Goal: Task Accomplishment & Management: Use online tool/utility

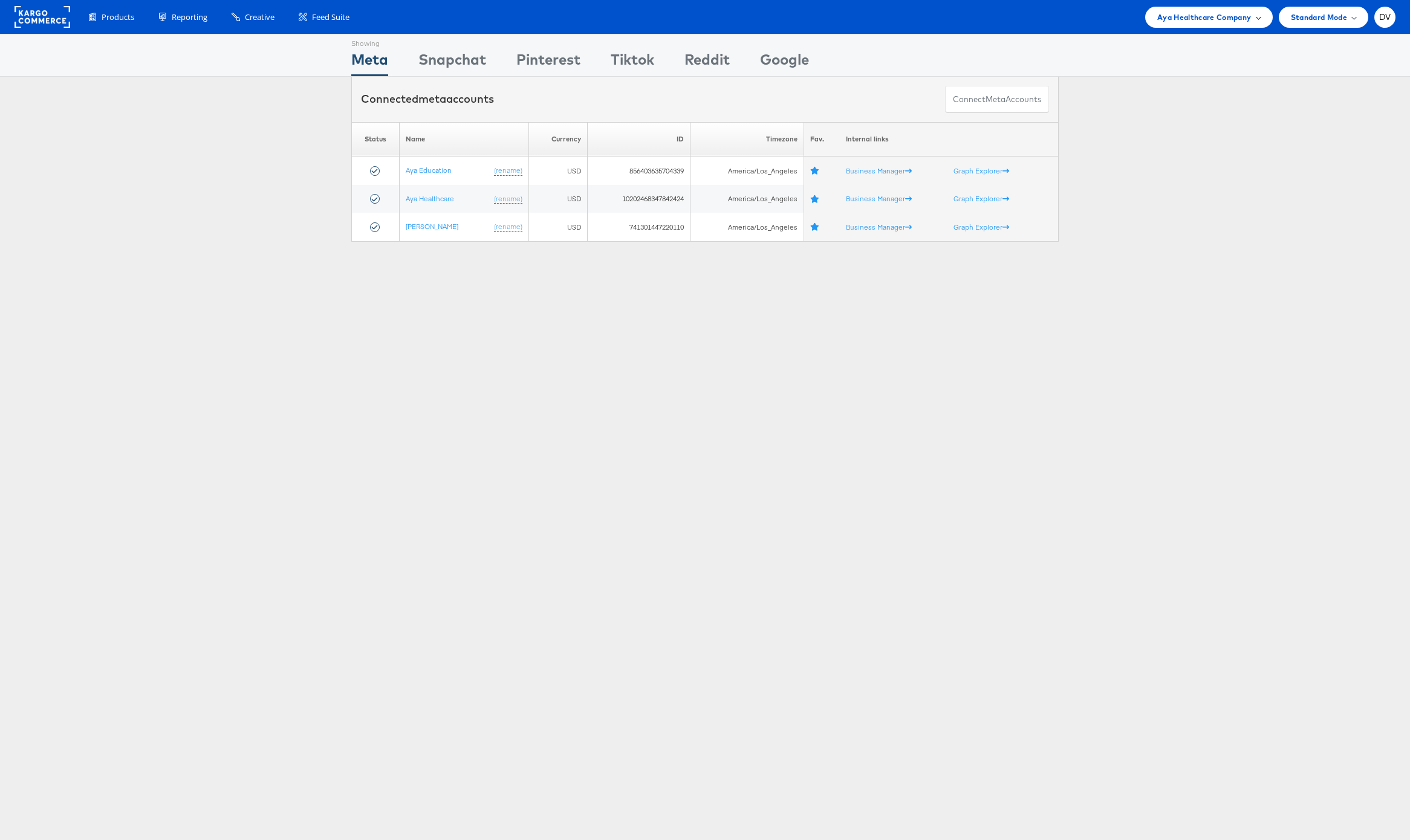
click at [1203, 22] on span "Aya Healthcare Company" at bounding box center [1204, 17] width 94 height 12
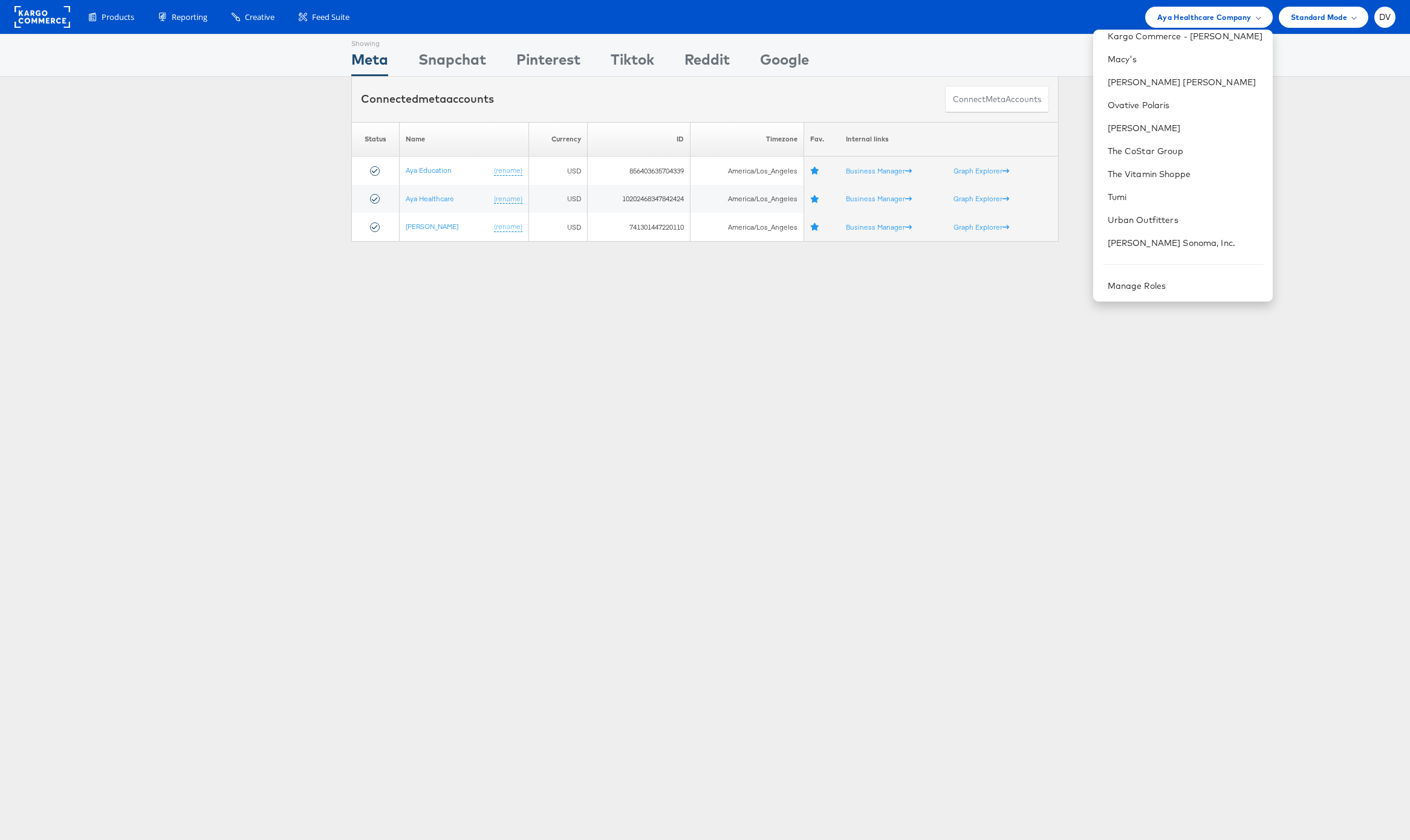
scroll to position [170, 0]
click at [1144, 176] on link "The Vitamin Shoppe" at bounding box center [1186, 173] width 156 height 12
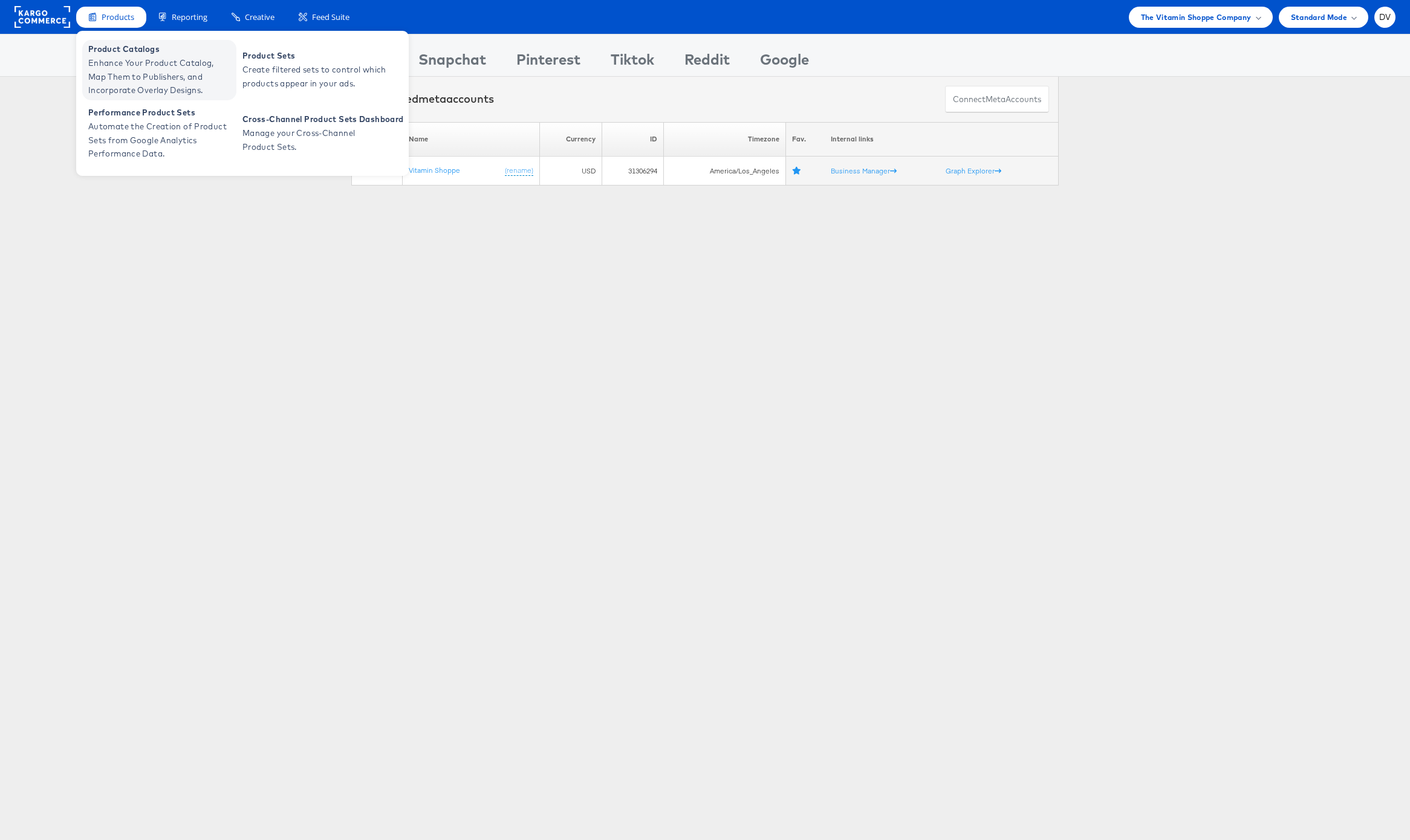
click at [138, 63] on span "Enhance Your Product Catalog, Map Them to Publishers, and Incorporate Overlay D…" at bounding box center [161, 76] width 145 height 41
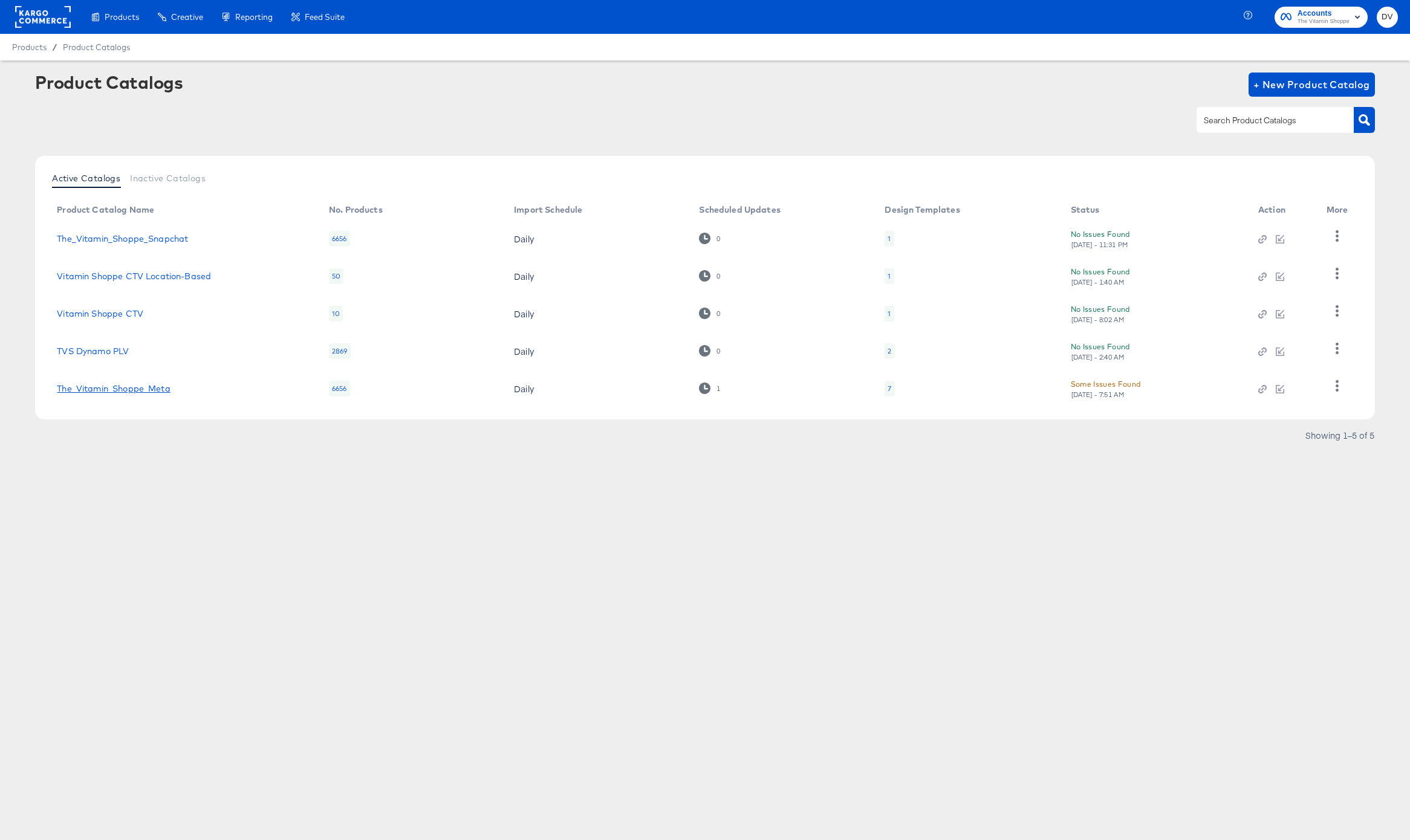
click at [131, 386] on link "The_Vitamin_Shoppe_Meta" at bounding box center [113, 388] width 113 height 10
click at [713, 388] on div "1" at bounding box center [710, 388] width 21 height 12
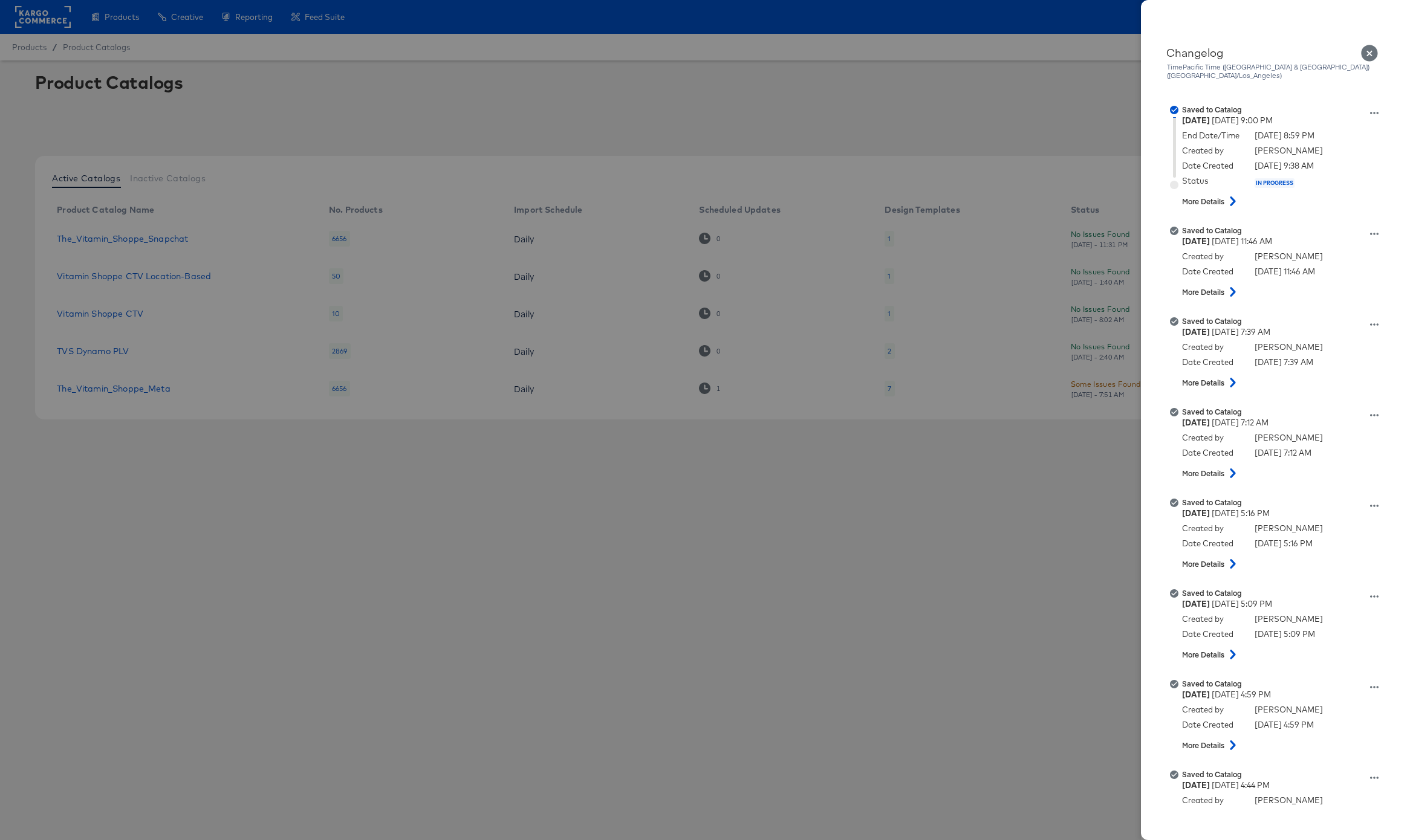
click at [715, 416] on div at bounding box center [705, 420] width 1410 height 840
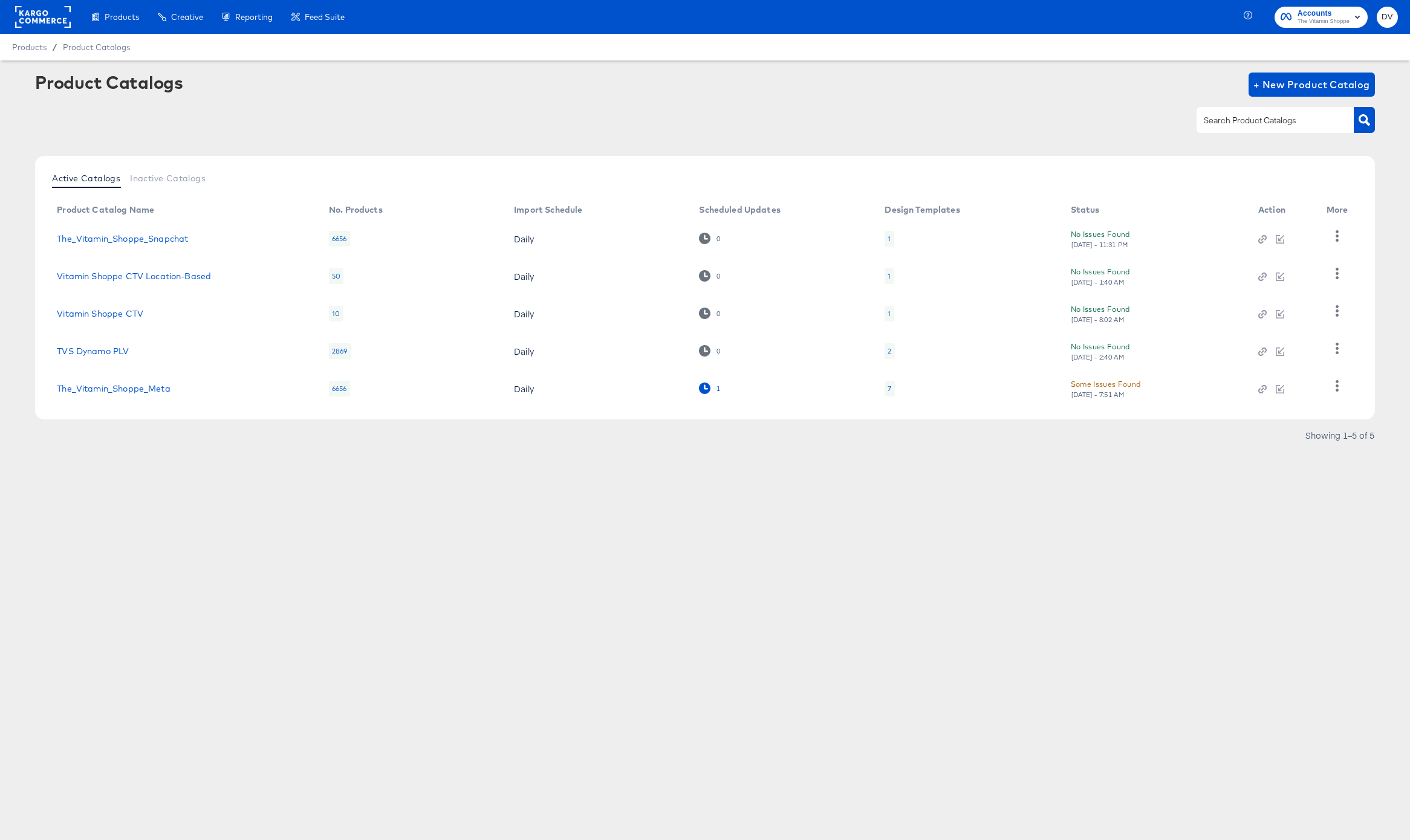
click at [710, 388] on div "1" at bounding box center [710, 388] width 21 height 12
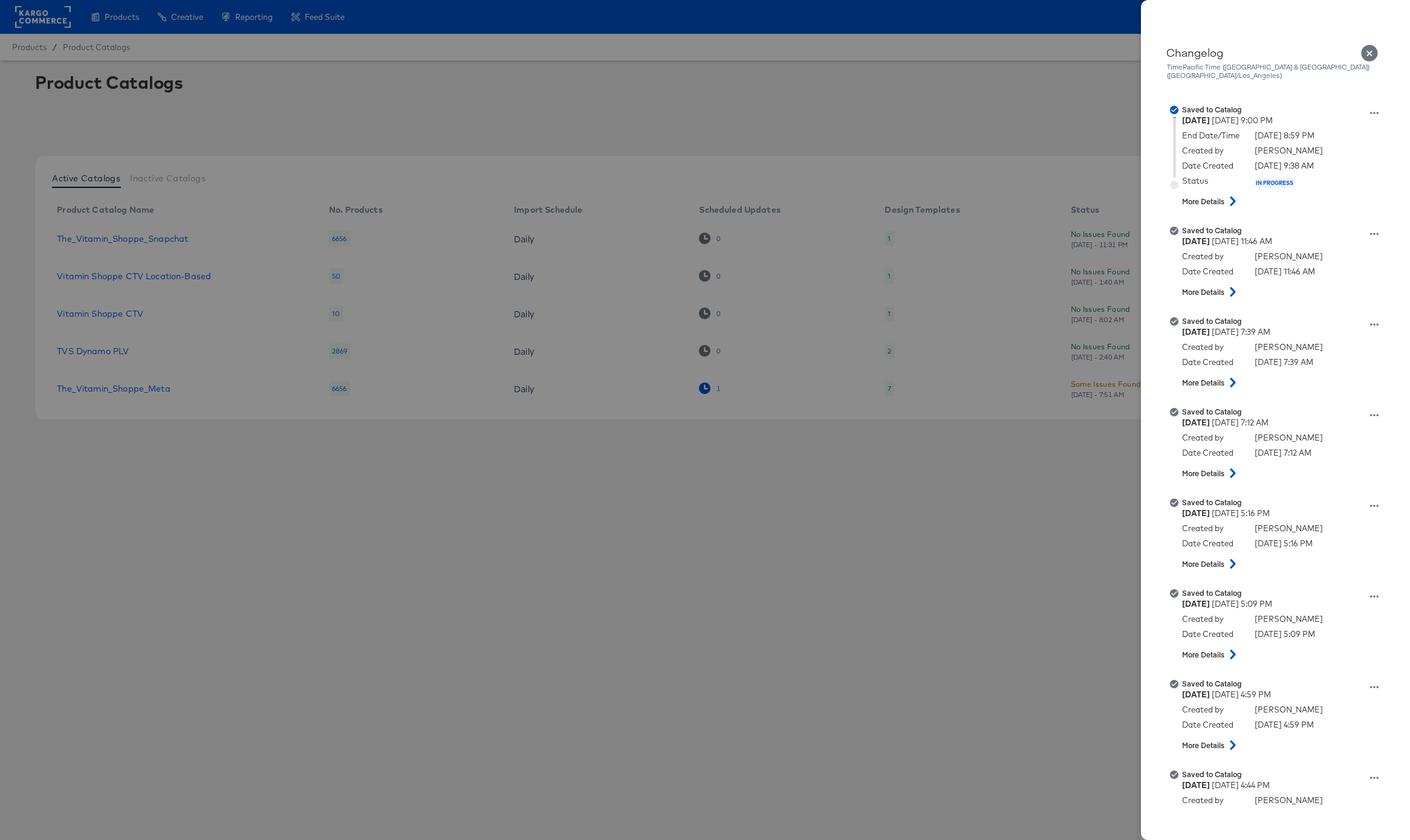
click at [710, 388] on div at bounding box center [705, 420] width 1410 height 840
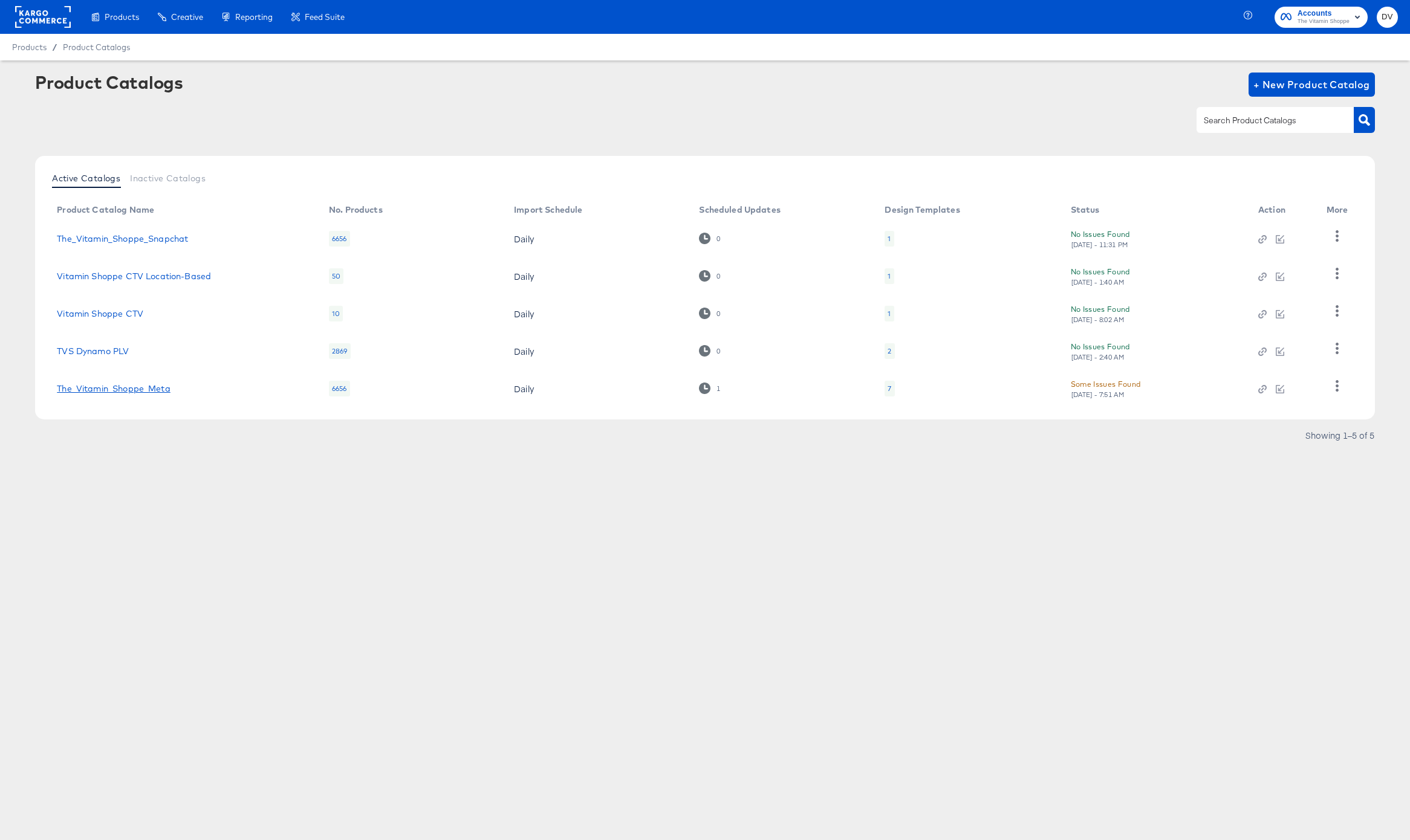
click at [125, 384] on link "The_Vitamin_Shoppe_Meta" at bounding box center [113, 388] width 113 height 10
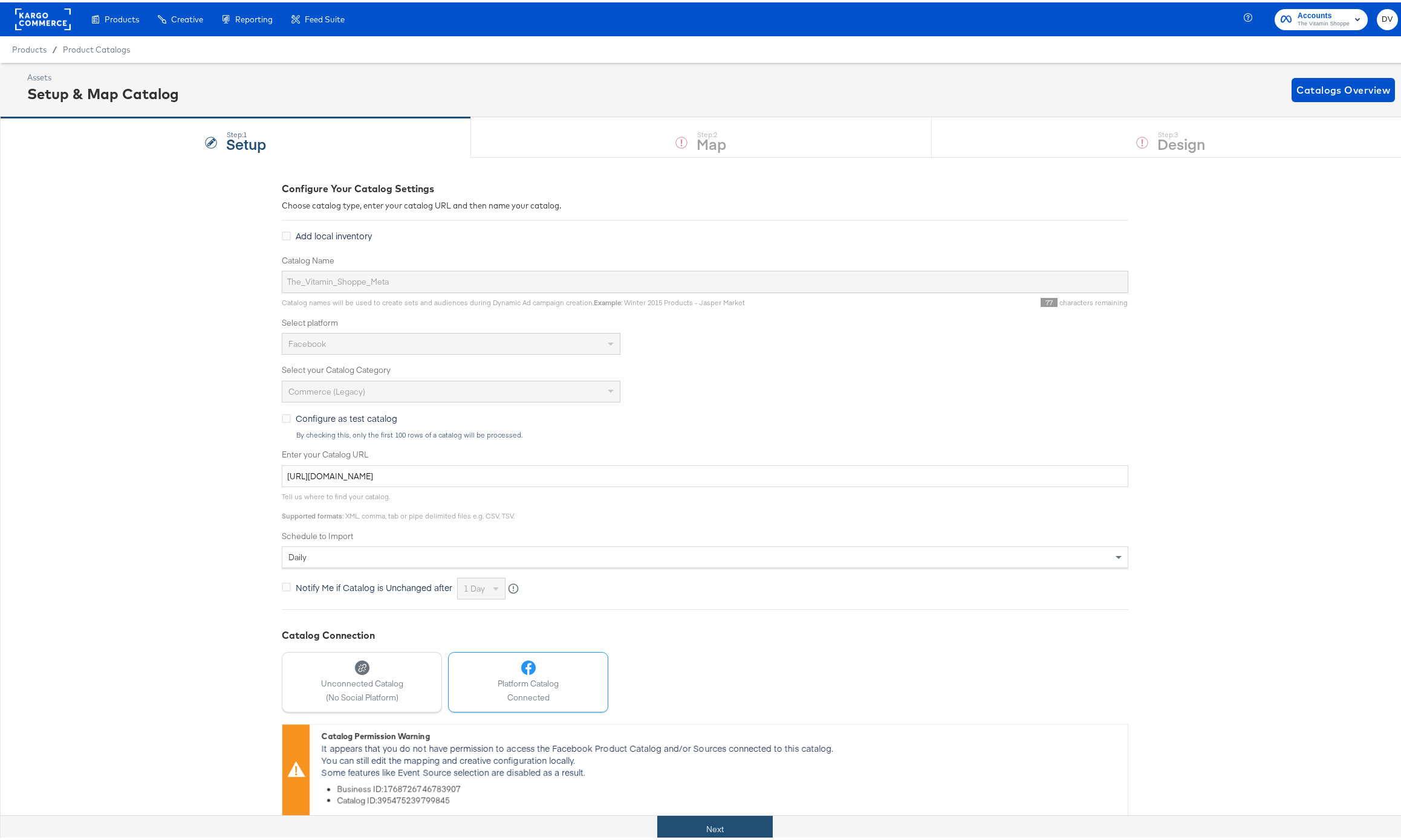
click at [755, 824] on button "Next" at bounding box center [715, 827] width 116 height 27
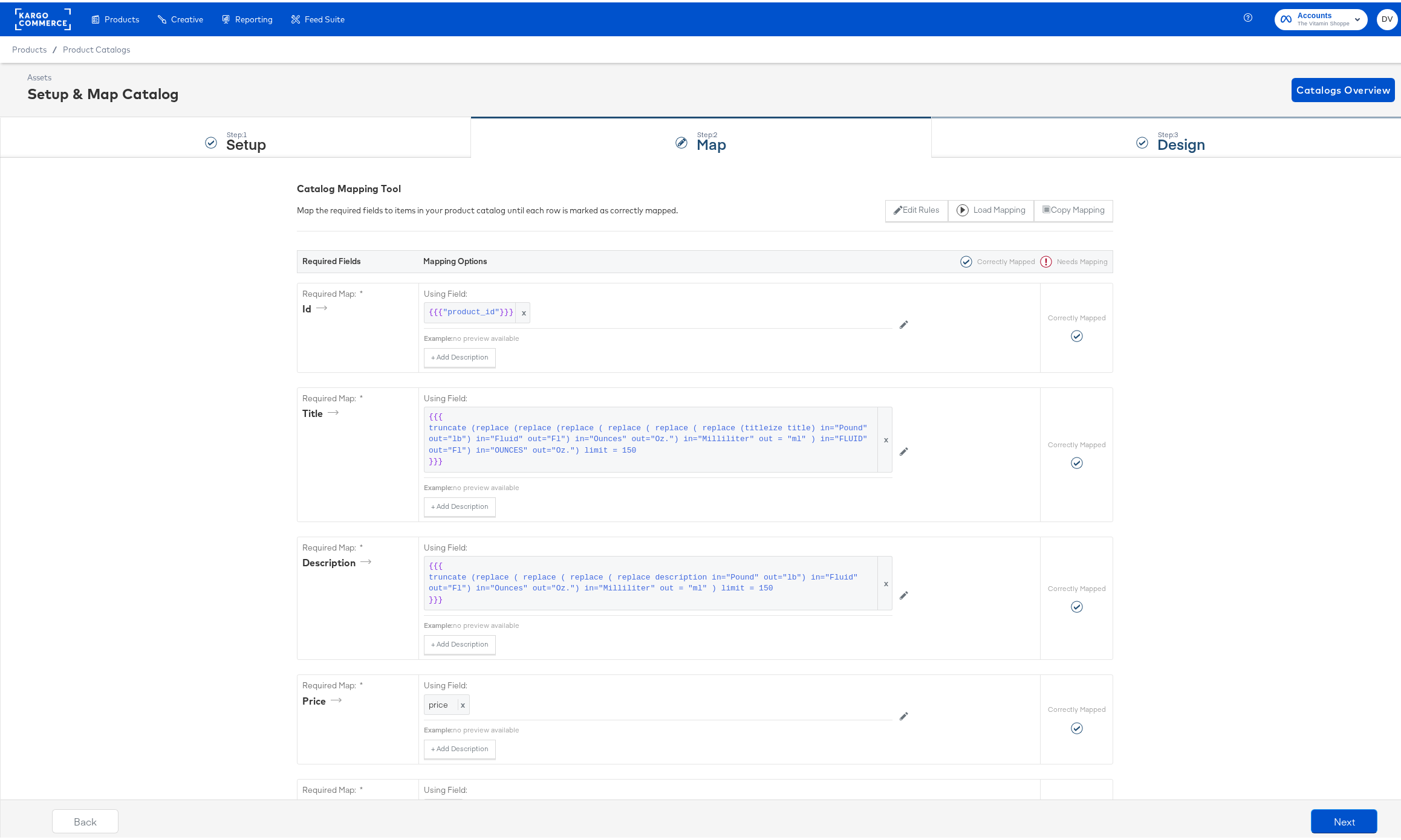
click at [1014, 141] on div "Step: 3 Design" at bounding box center [1171, 135] width 478 height 40
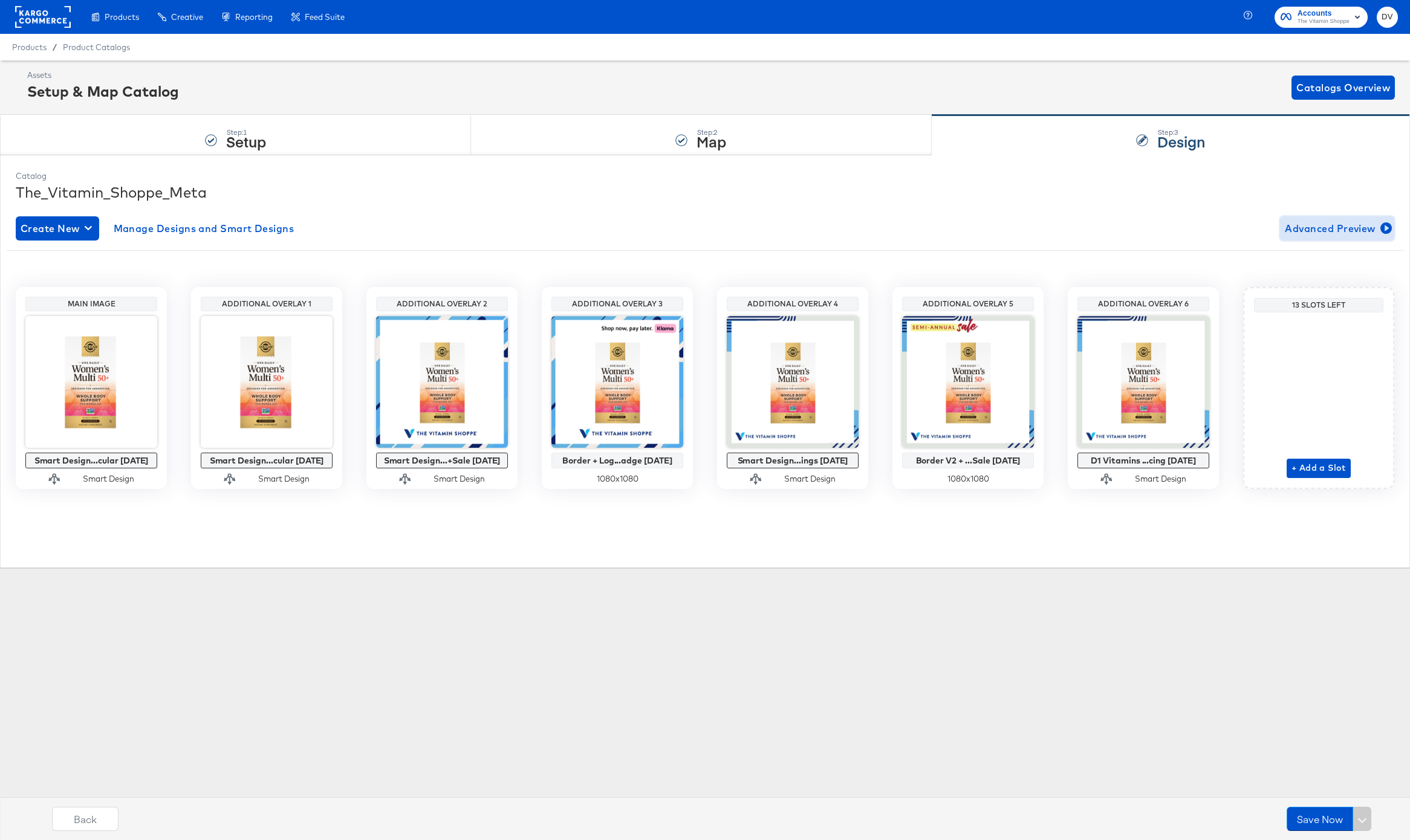
click at [1326, 233] on span "Advanced Preview" at bounding box center [1337, 229] width 105 height 17
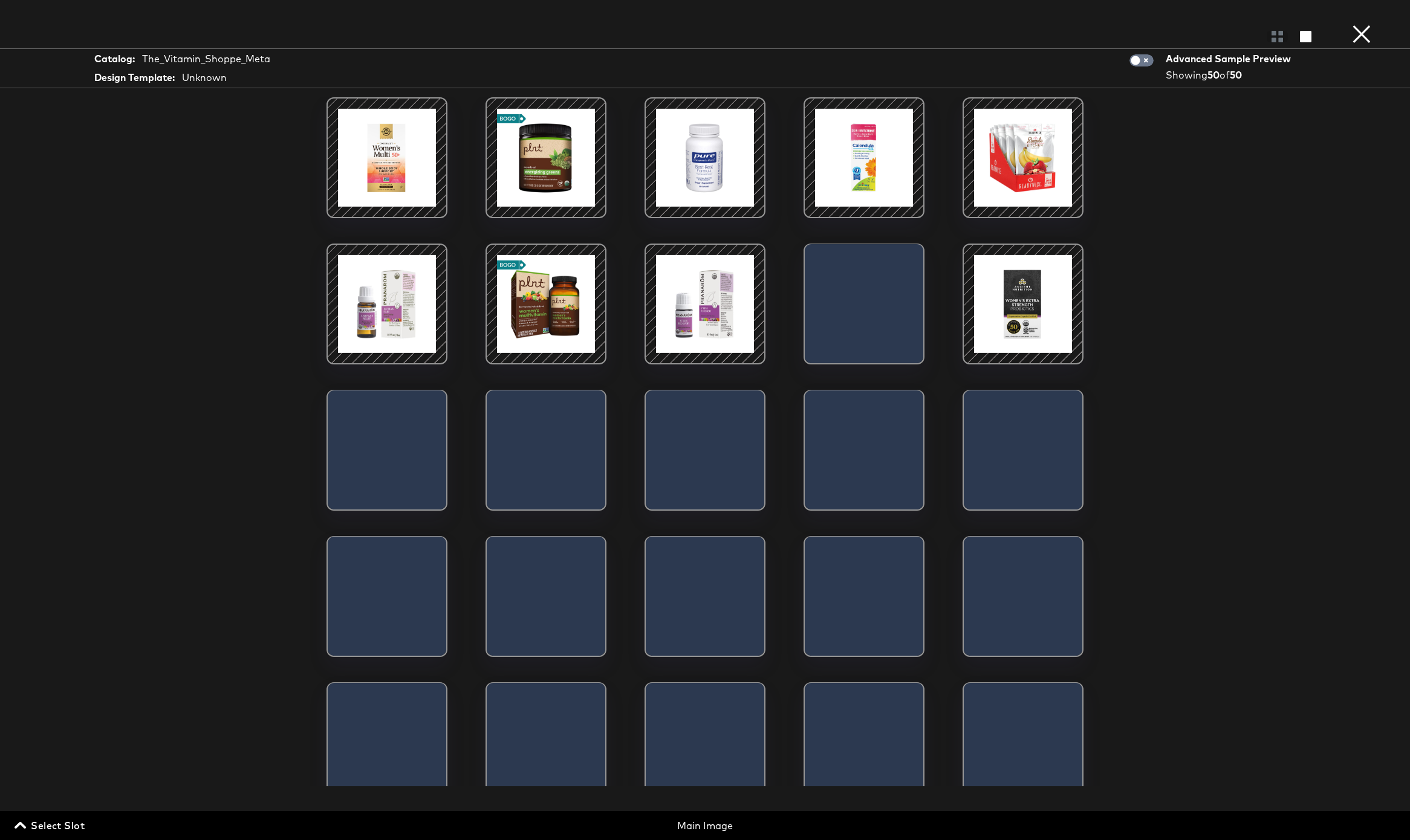
click at [74, 825] on span "Select Slot" at bounding box center [51, 826] width 68 height 17
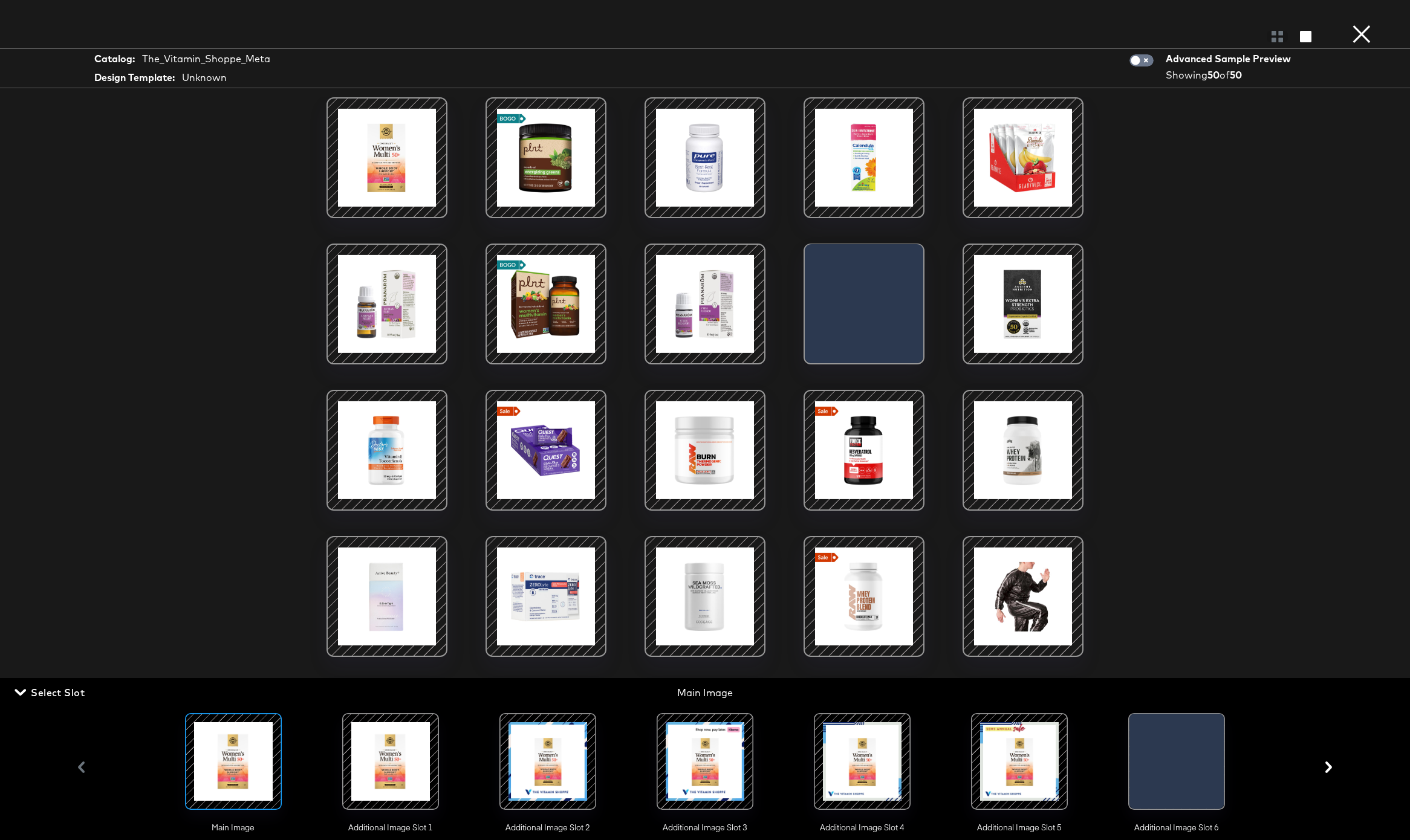
click at [1027, 739] on div at bounding box center [1020, 762] width 82 height 82
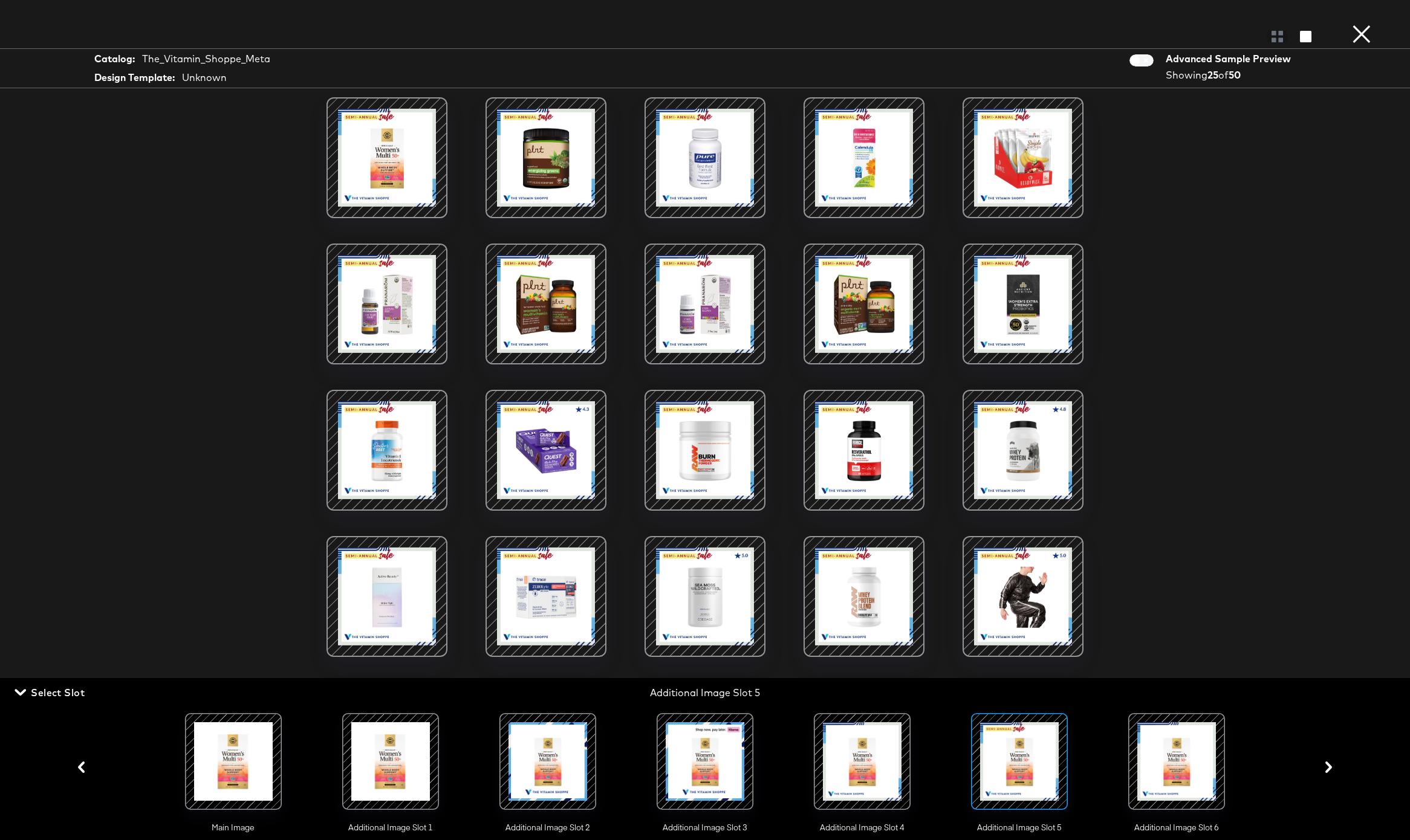
click at [1365, 24] on button "×" at bounding box center [1361, 12] width 24 height 24
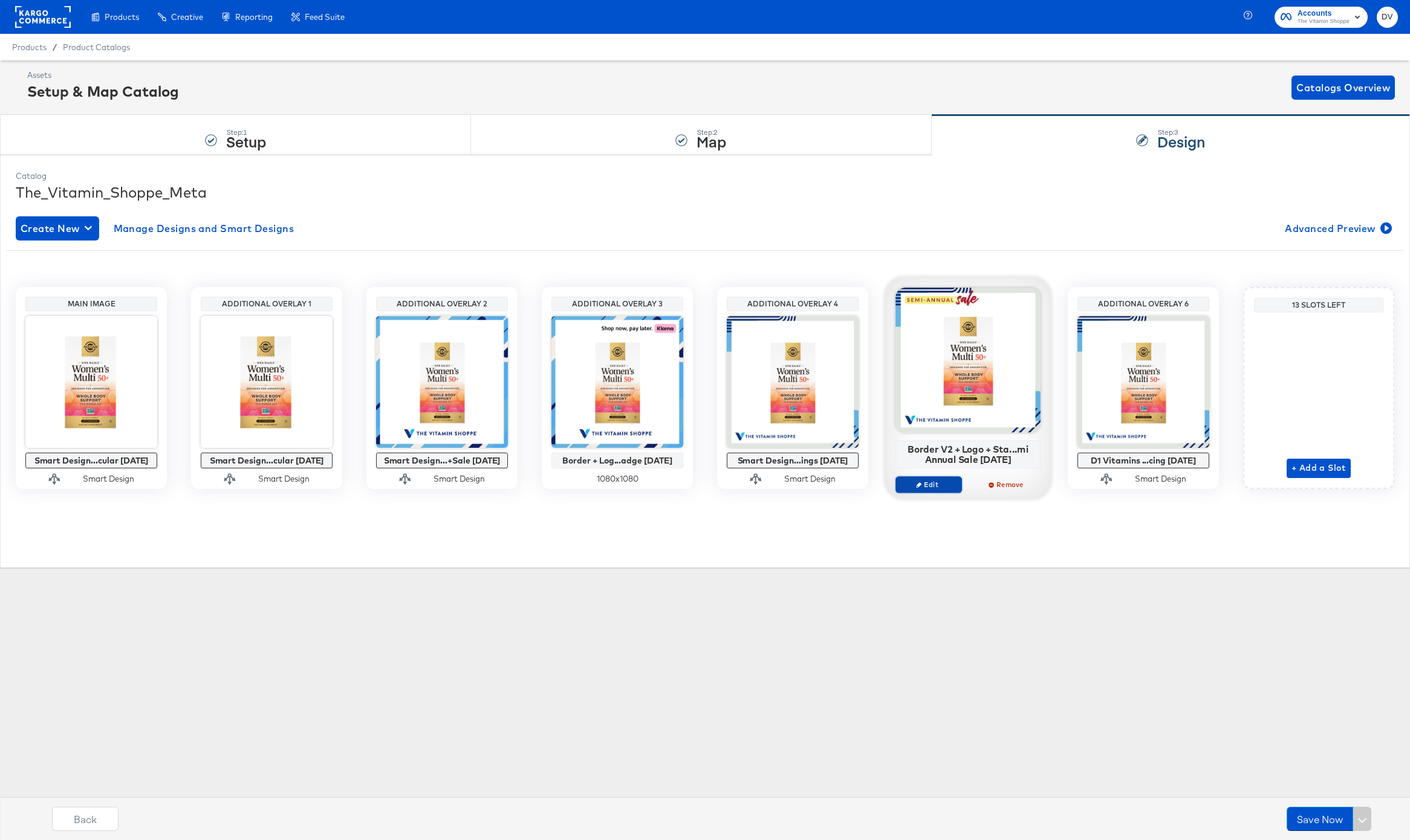
click at [944, 486] on span "Edit" at bounding box center [928, 484] width 56 height 9
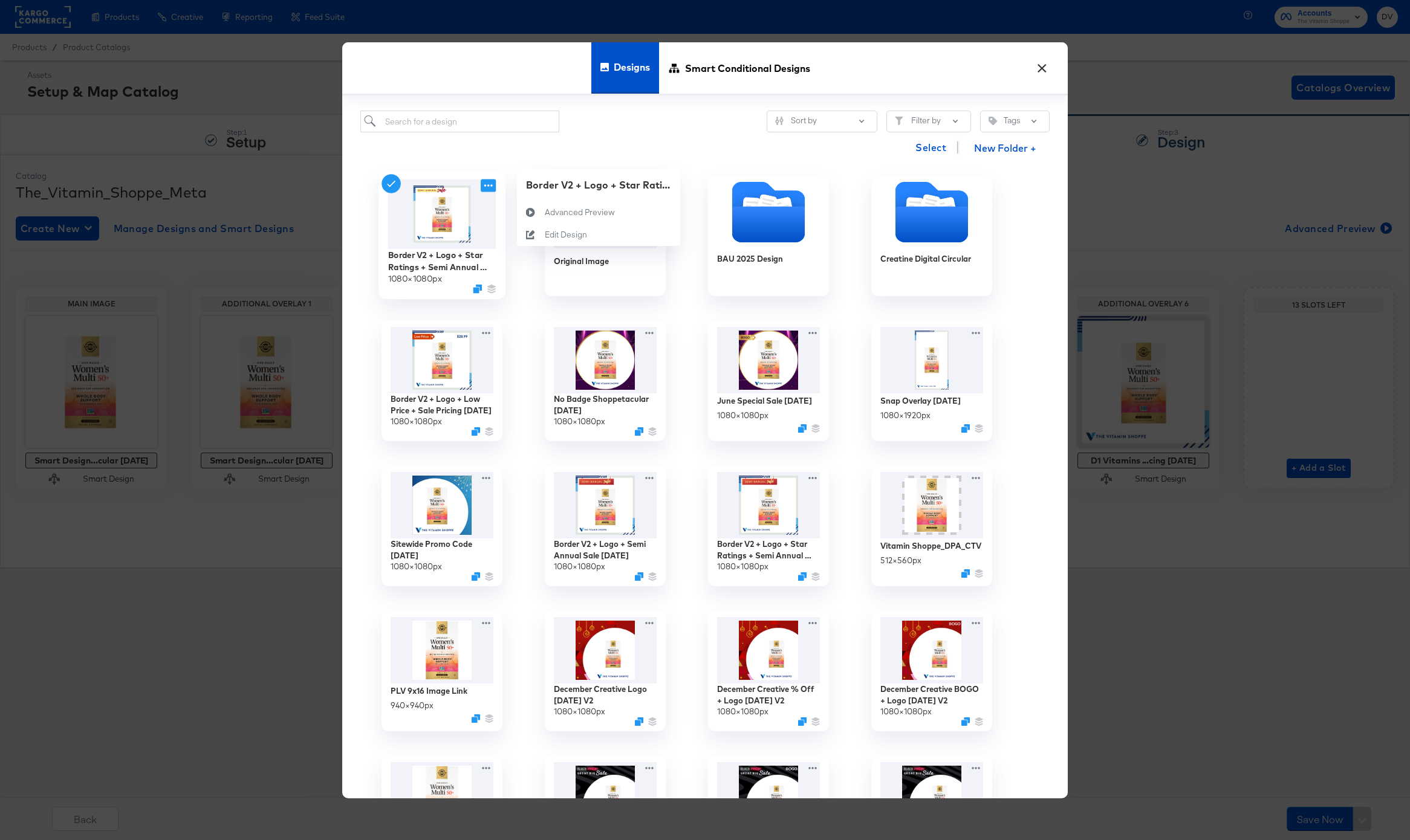
click at [490, 188] on icon at bounding box center [488, 185] width 15 height 12
click at [545, 257] on div "Edit Design Edit Design" at bounding box center [545, 257] width 0 height 0
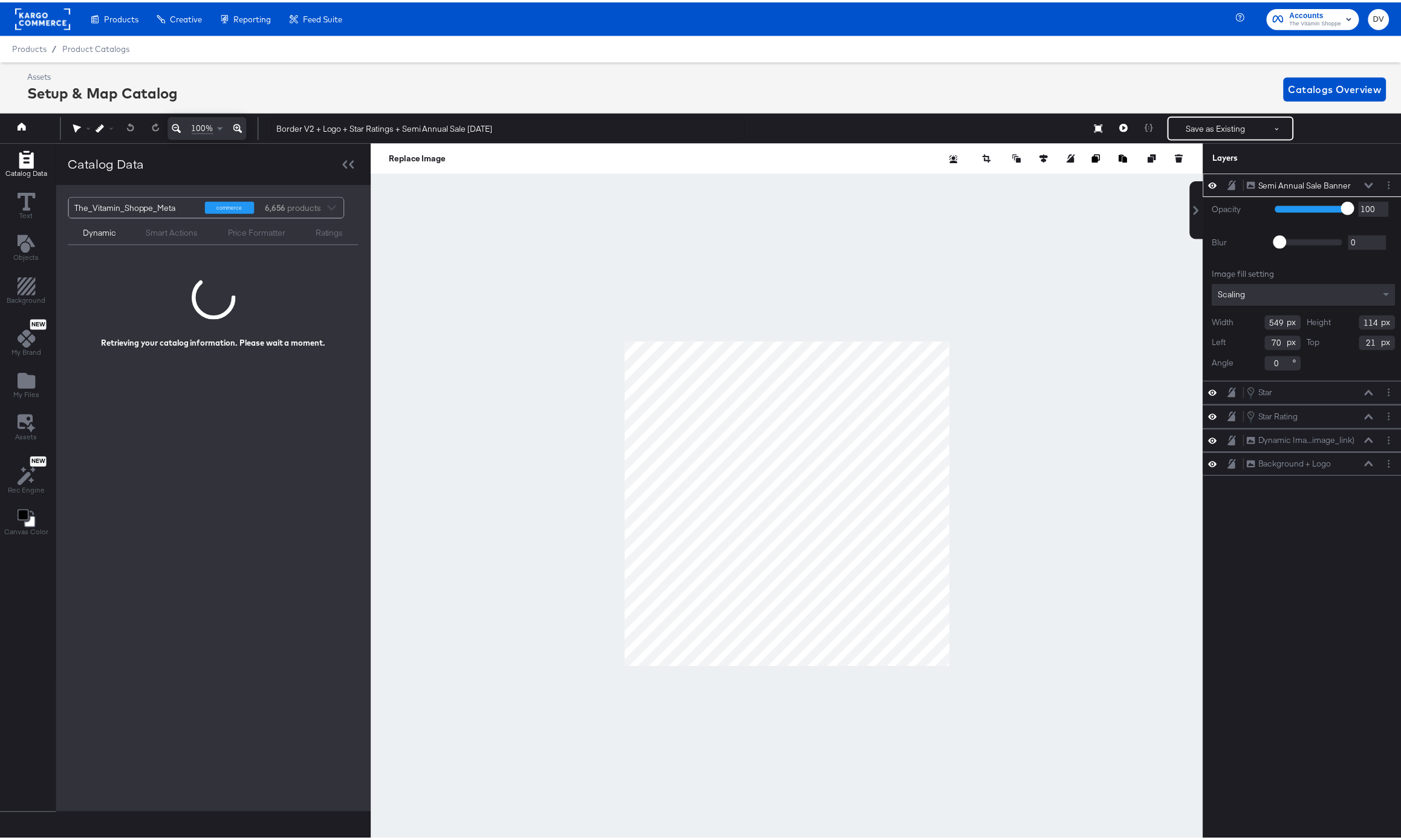
scroll to position [0, 3]
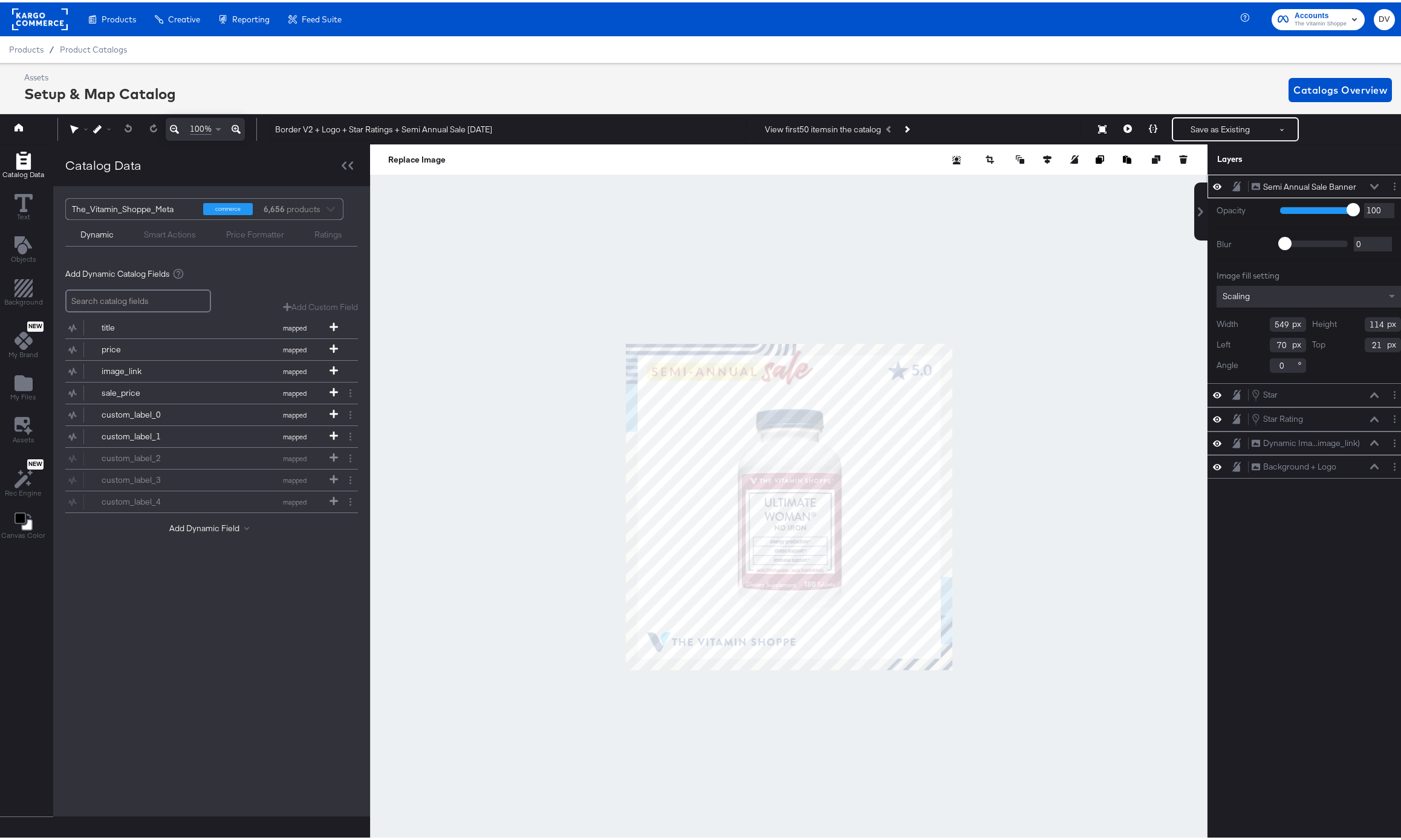
click at [1370, 186] on icon at bounding box center [1374, 184] width 9 height 6
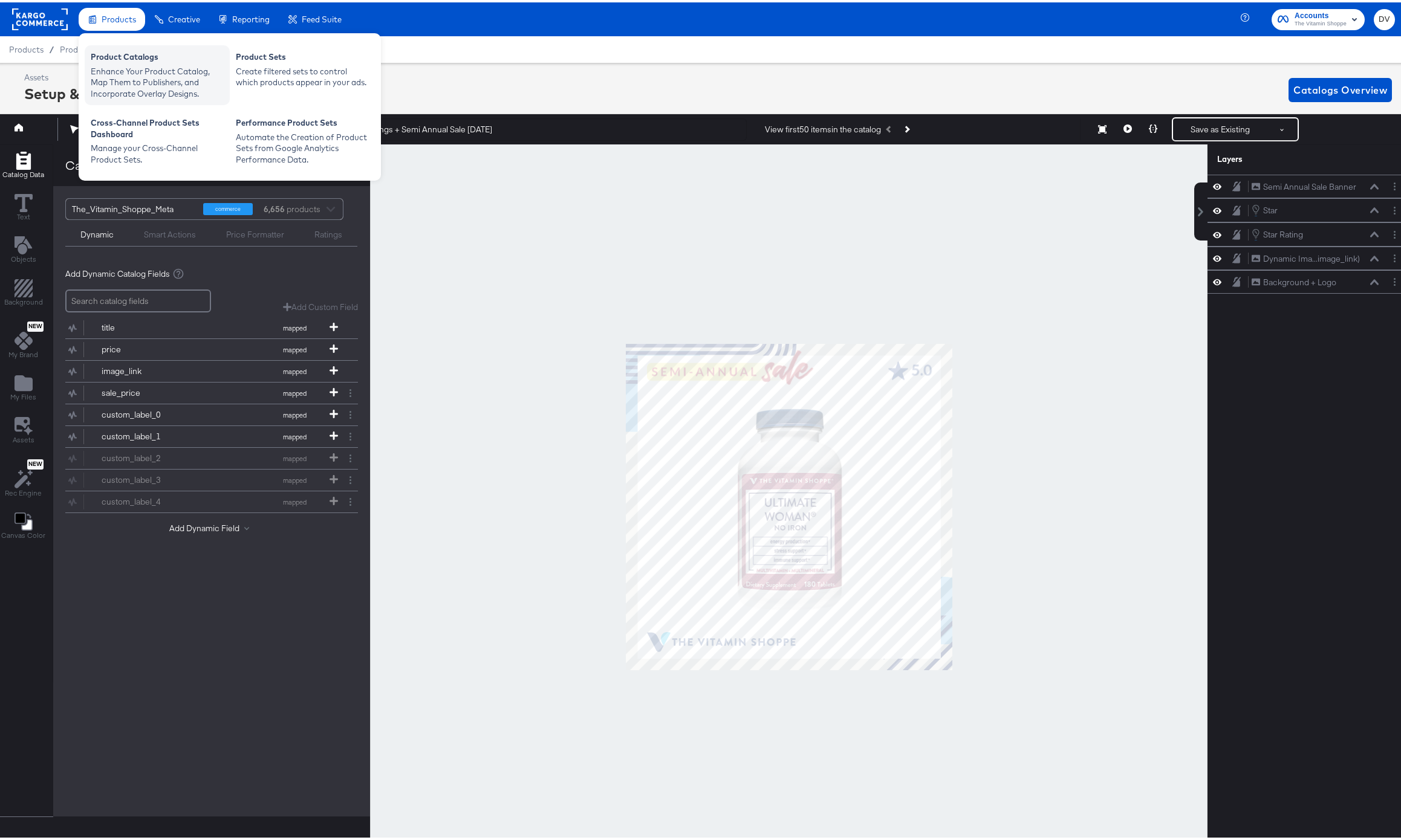
click at [120, 67] on div "Enhance Your Product Catalog, Map Them to Publishers, and Incorporate Overlay D…" at bounding box center [157, 80] width 133 height 34
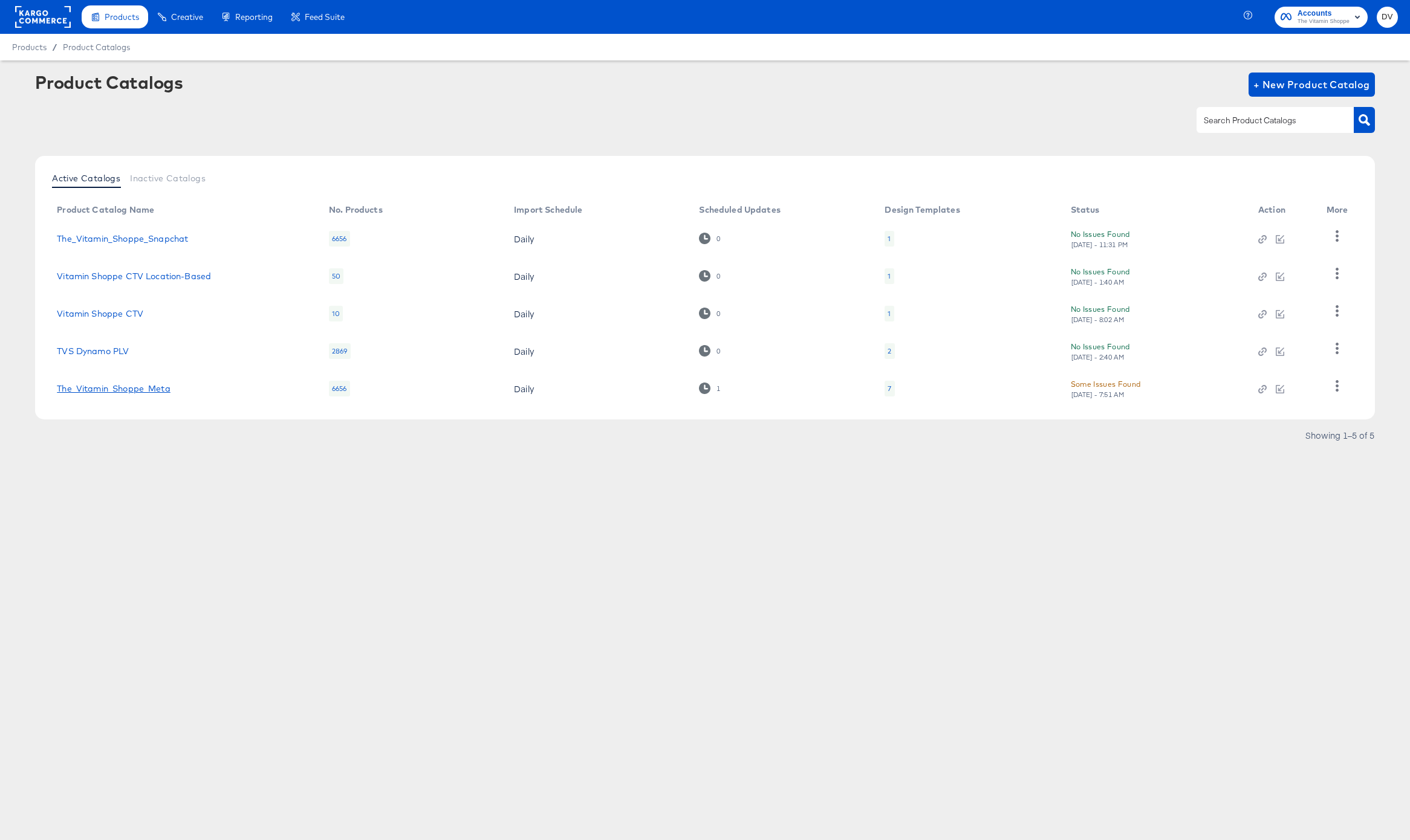
click at [143, 390] on link "The_Vitamin_Shoppe_Meta" at bounding box center [113, 388] width 113 height 10
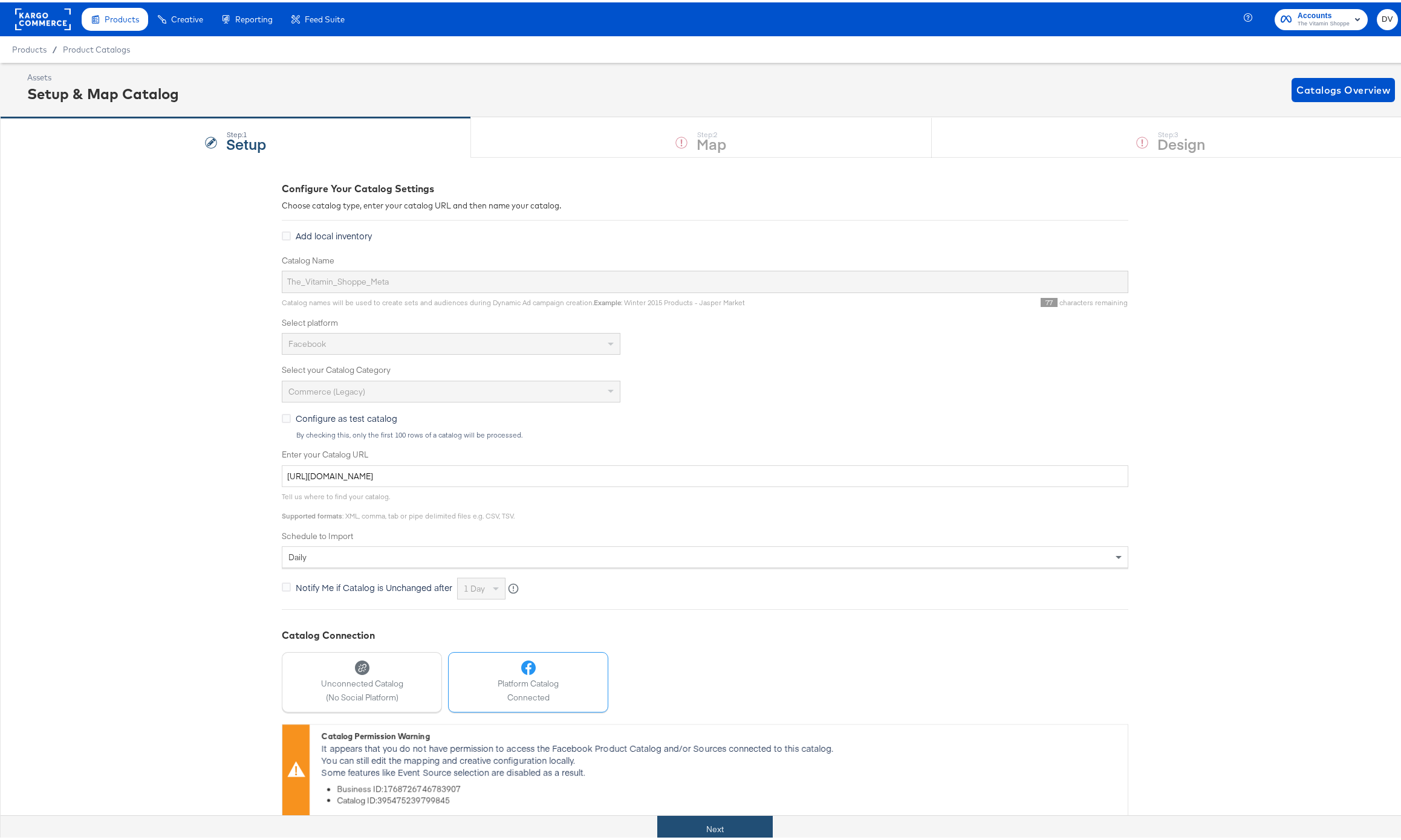
click at [723, 822] on button "Next" at bounding box center [715, 827] width 116 height 27
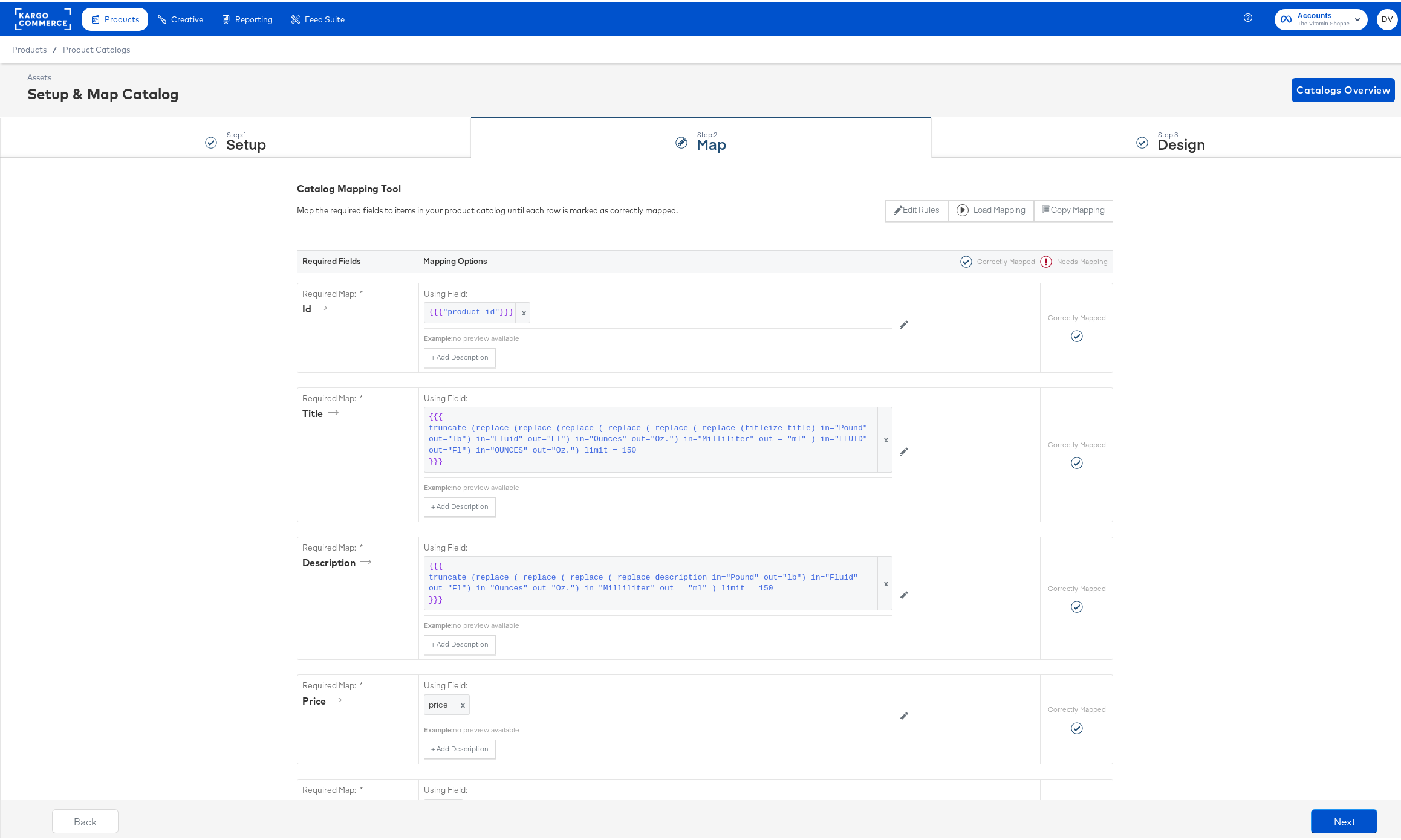
click at [1048, 129] on div "Step: 3 Design" at bounding box center [1171, 135] width 478 height 40
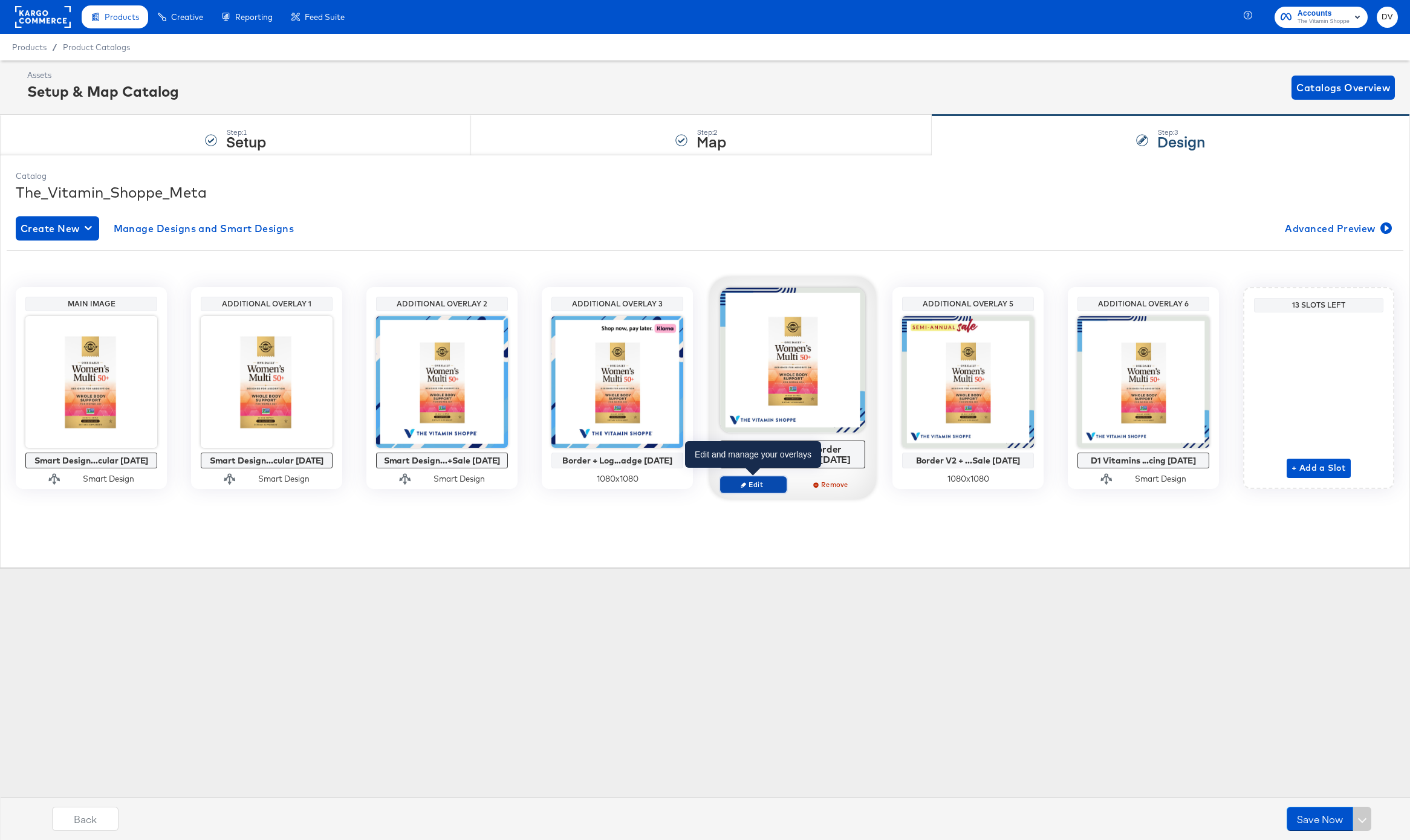
click at [759, 483] on span "Edit" at bounding box center [753, 484] width 56 height 9
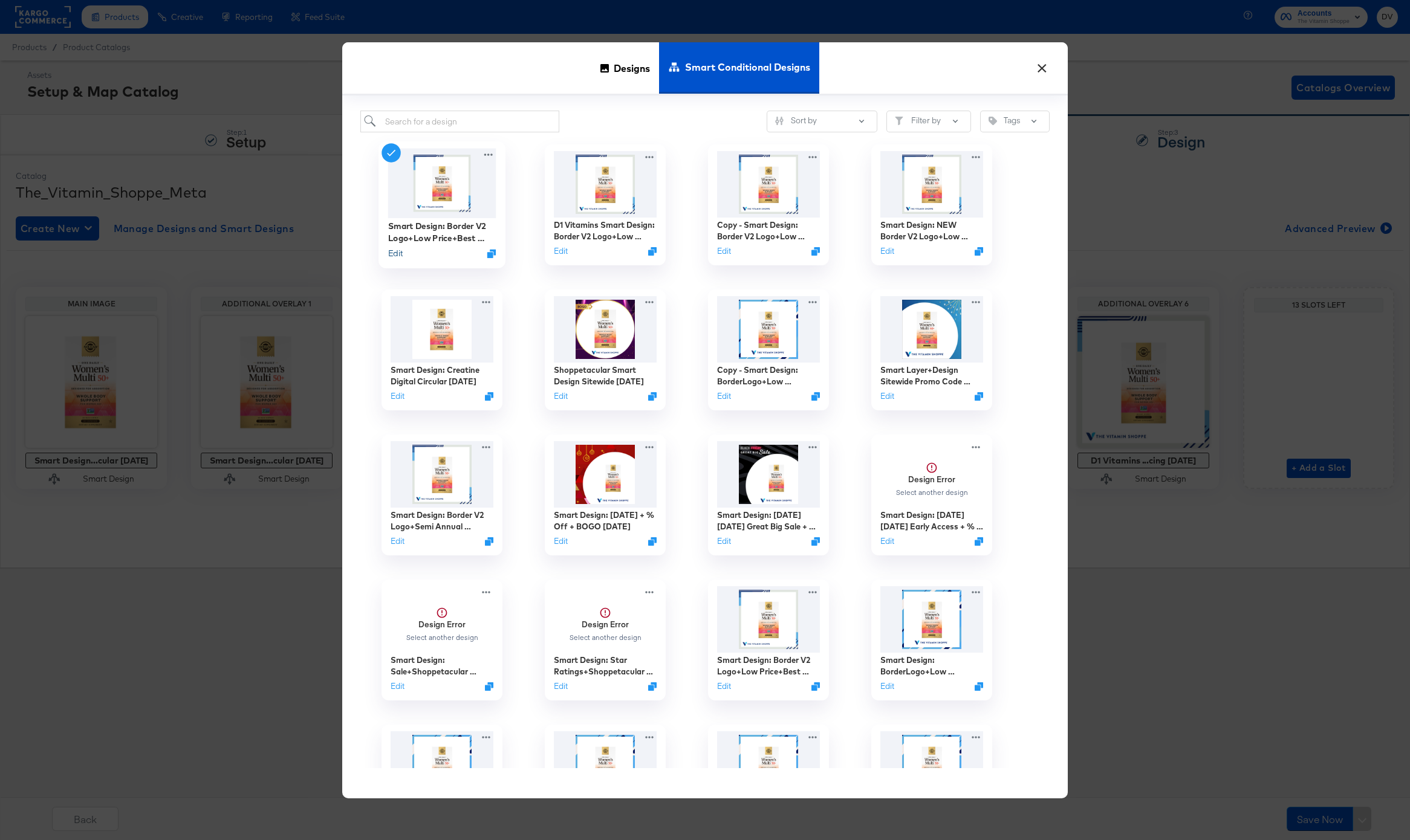
click at [399, 255] on button "Edit" at bounding box center [396, 254] width 14 height 12
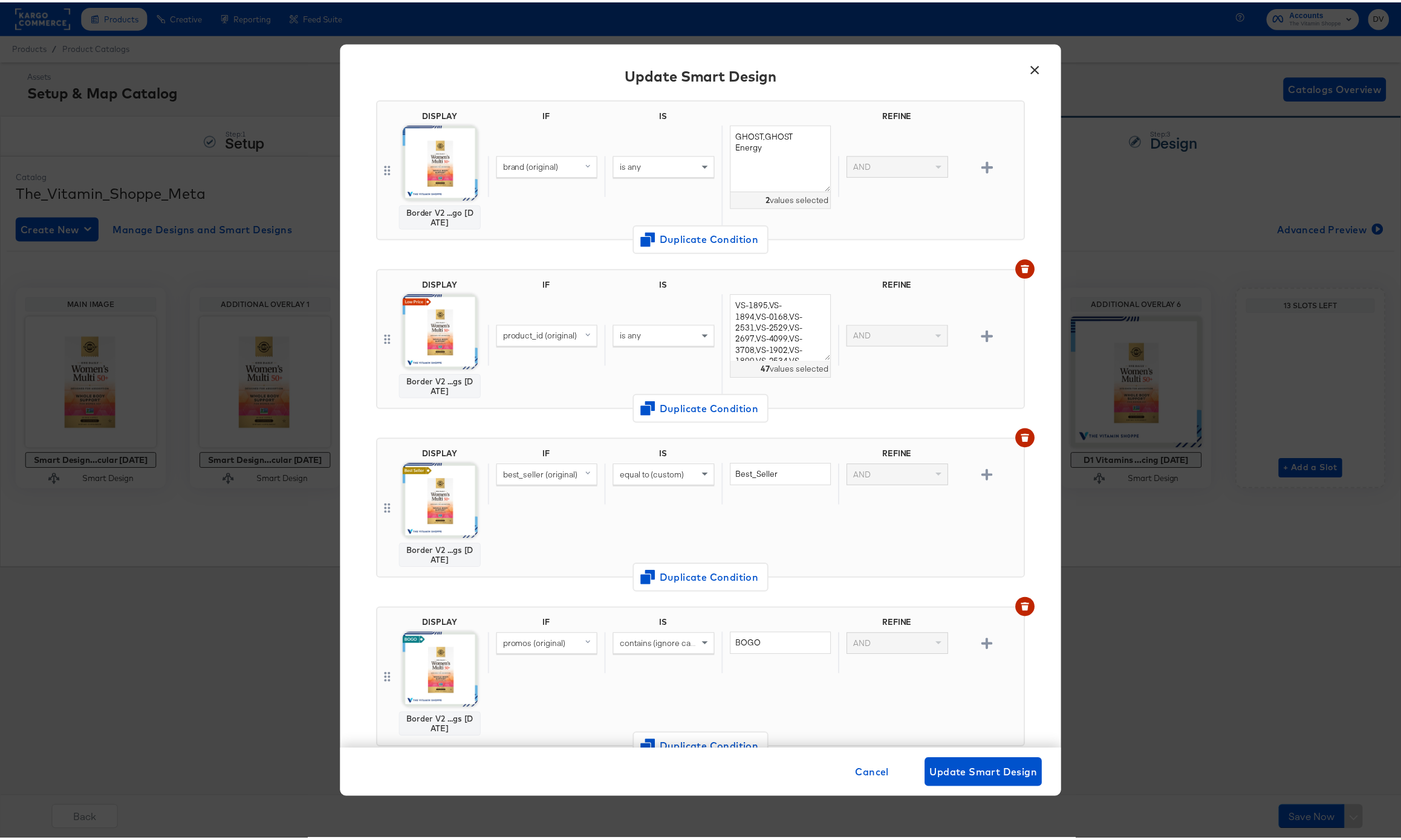
scroll to position [99, 0]
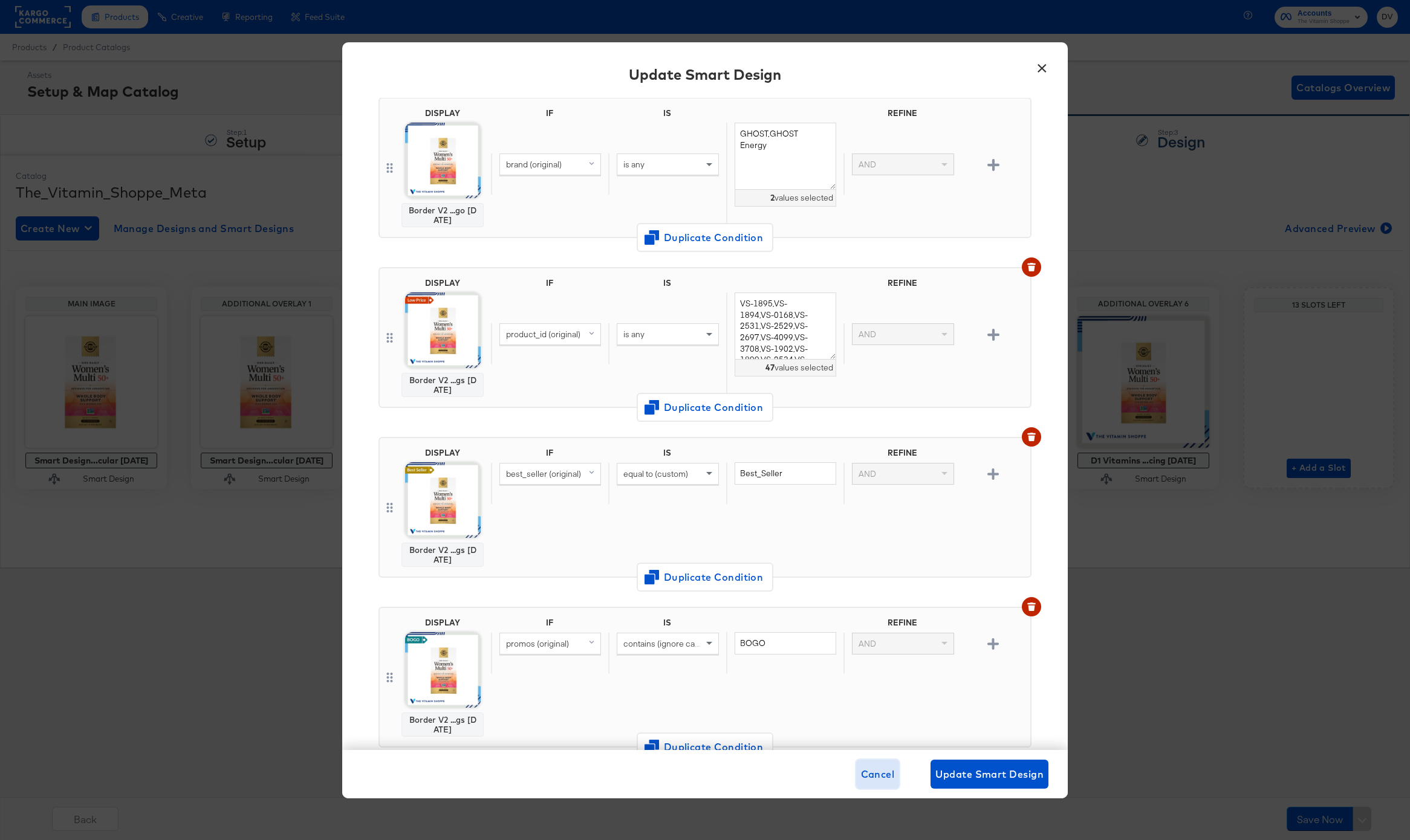
click at [868, 774] on span "Cancel" at bounding box center [878, 774] width 34 height 17
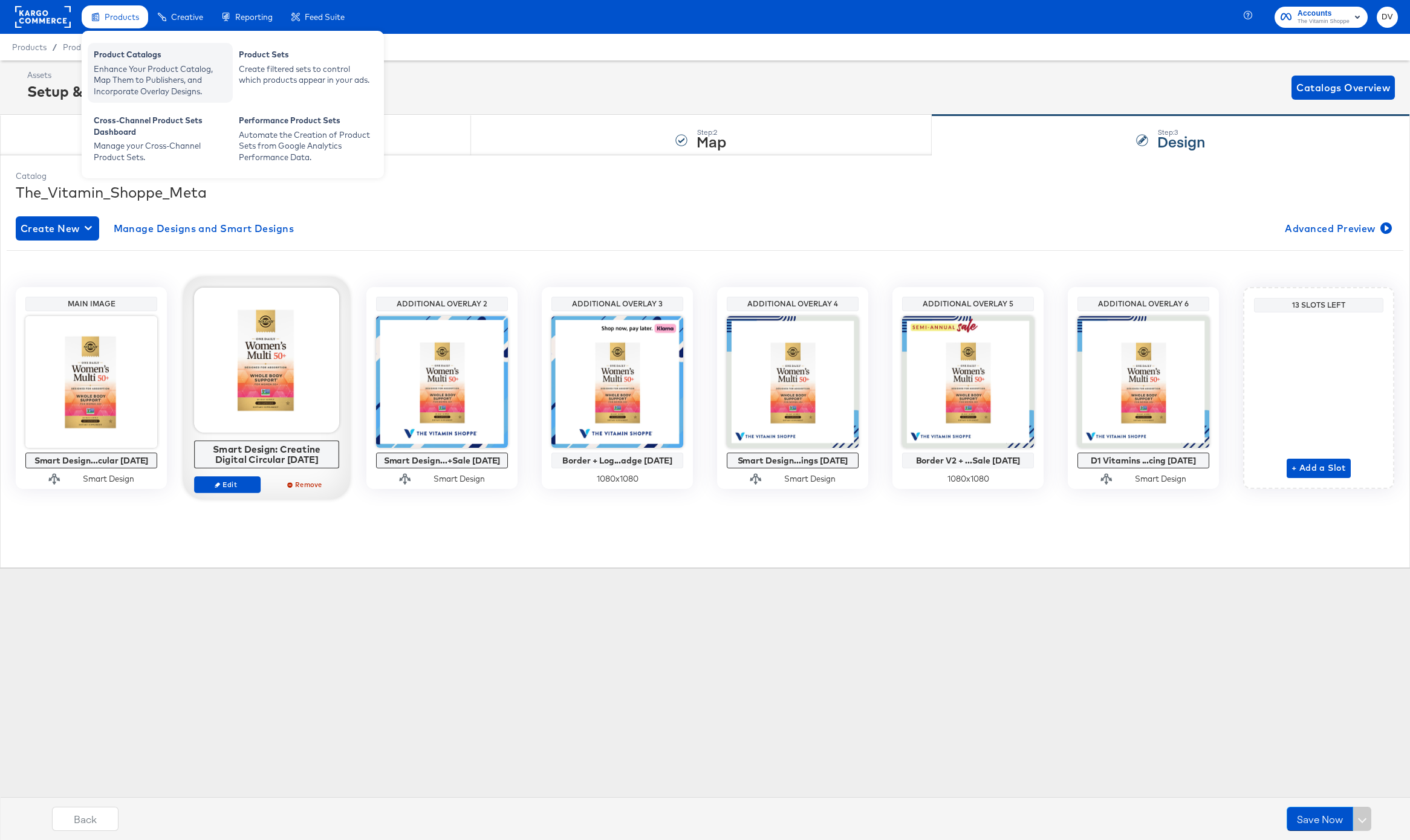
click at [132, 65] on div "Enhance Your Product Catalog, Map Them to Publishers, and Incorporate Overlay D…" at bounding box center [160, 80] width 133 height 34
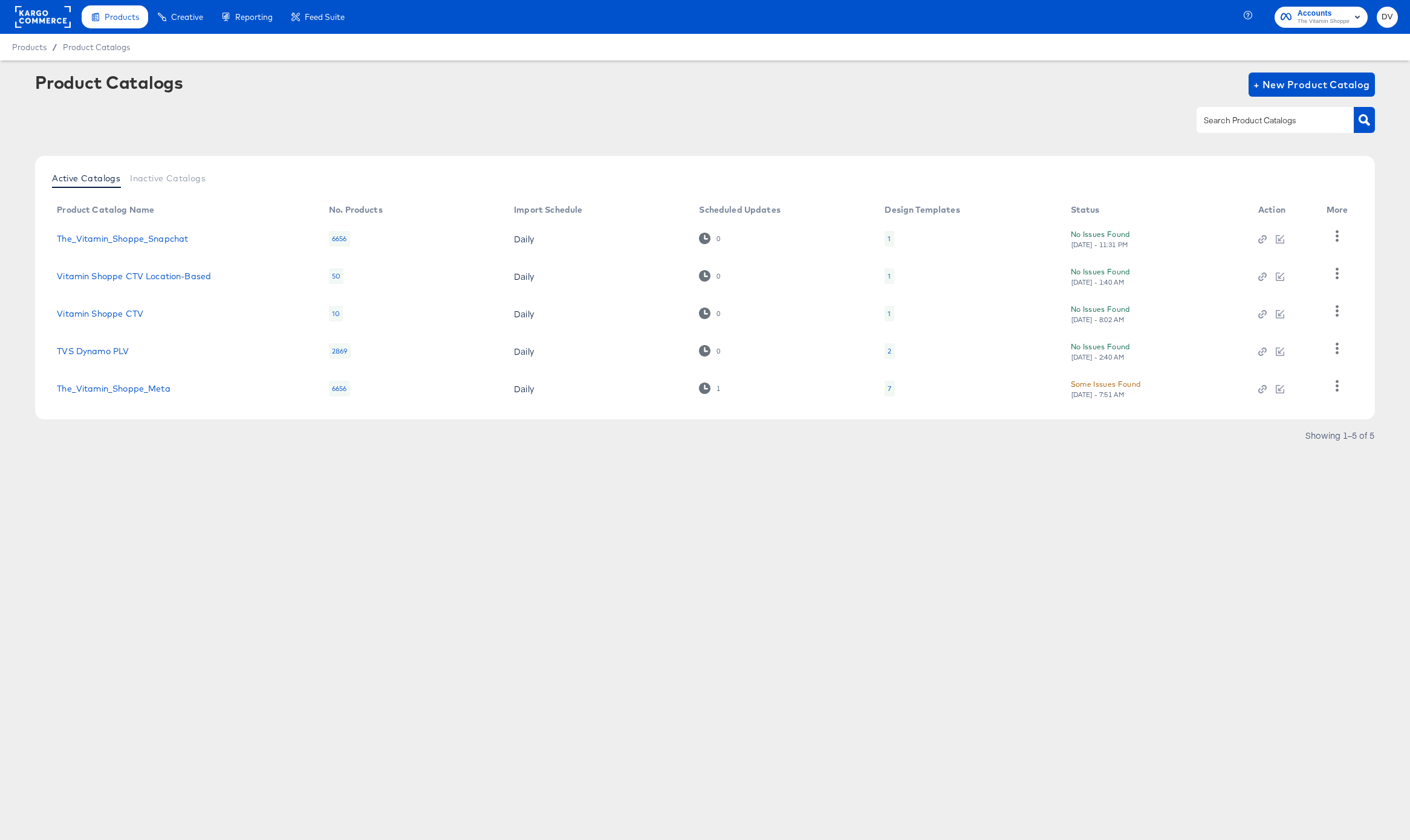
click at [132, 396] on td "The_Vitamin_Shoppe_Meta" at bounding box center [183, 388] width 272 height 37
click at [132, 391] on link "The_Vitamin_Shoppe_Meta" at bounding box center [113, 388] width 113 height 10
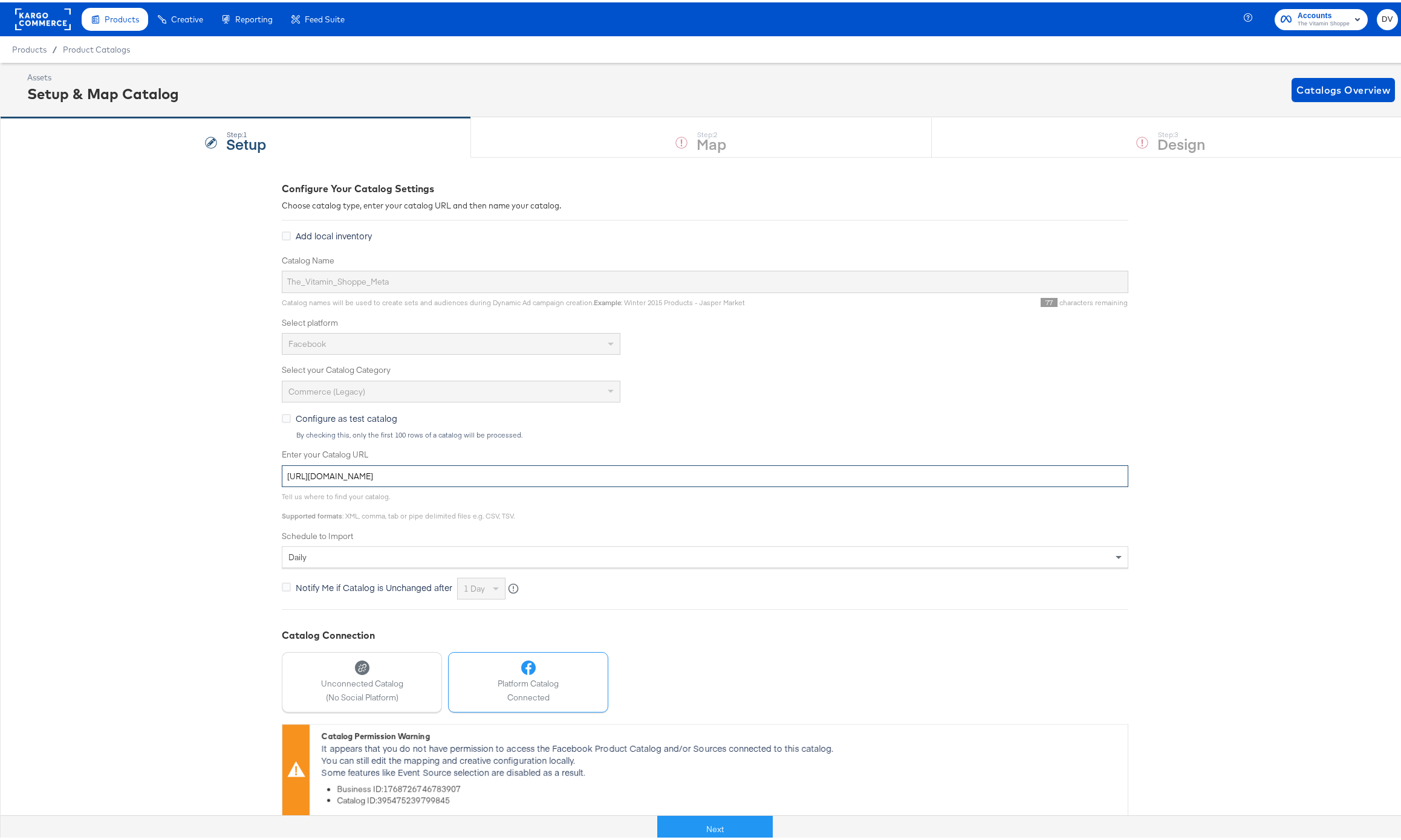
click at [572, 477] on input "[URL][DOMAIN_NAME]" at bounding box center [705, 474] width 846 height 22
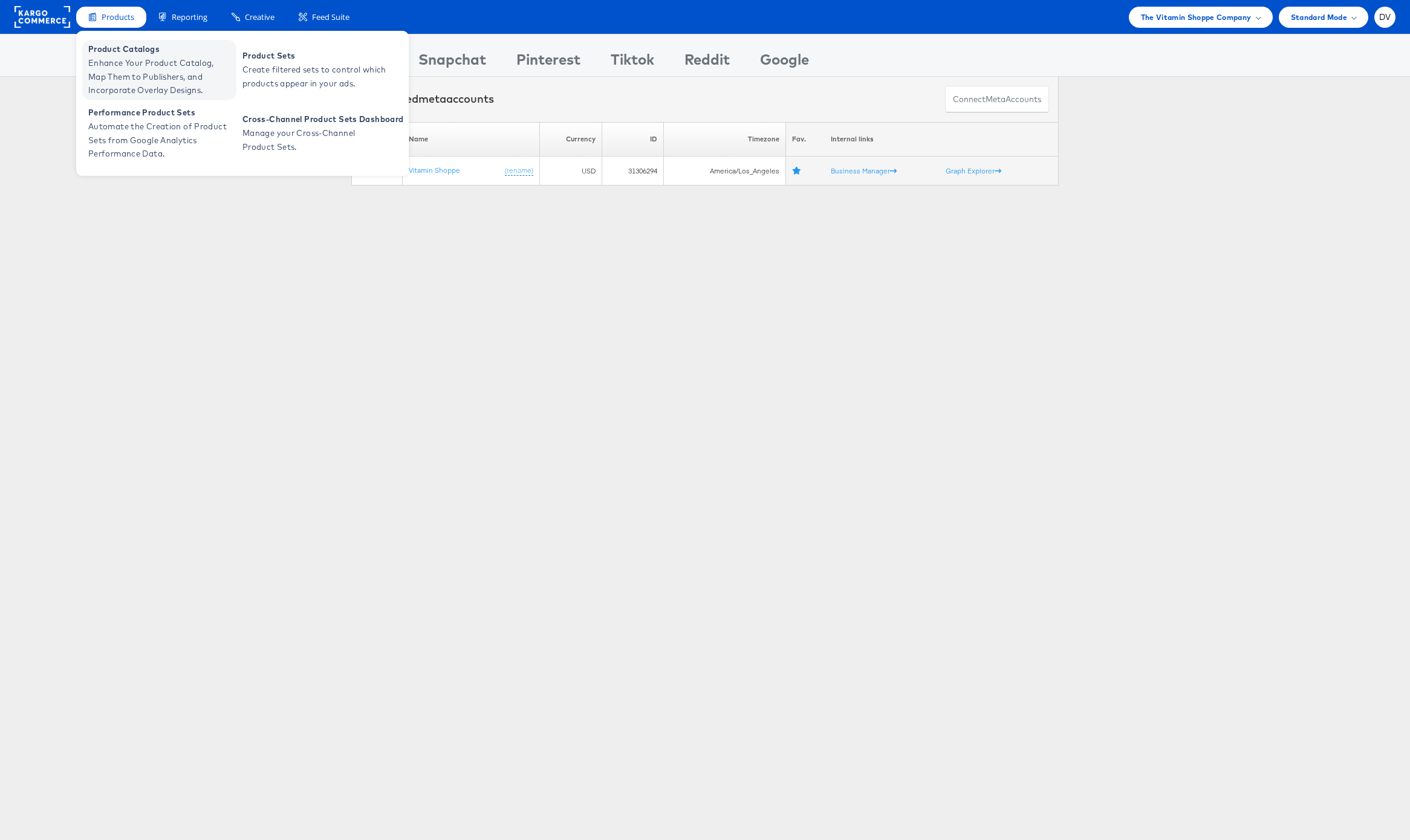
click at [118, 82] on span "Enhance Your Product Catalog, Map Them to Publishers, and Incorporate Overlay D…" at bounding box center [161, 76] width 145 height 41
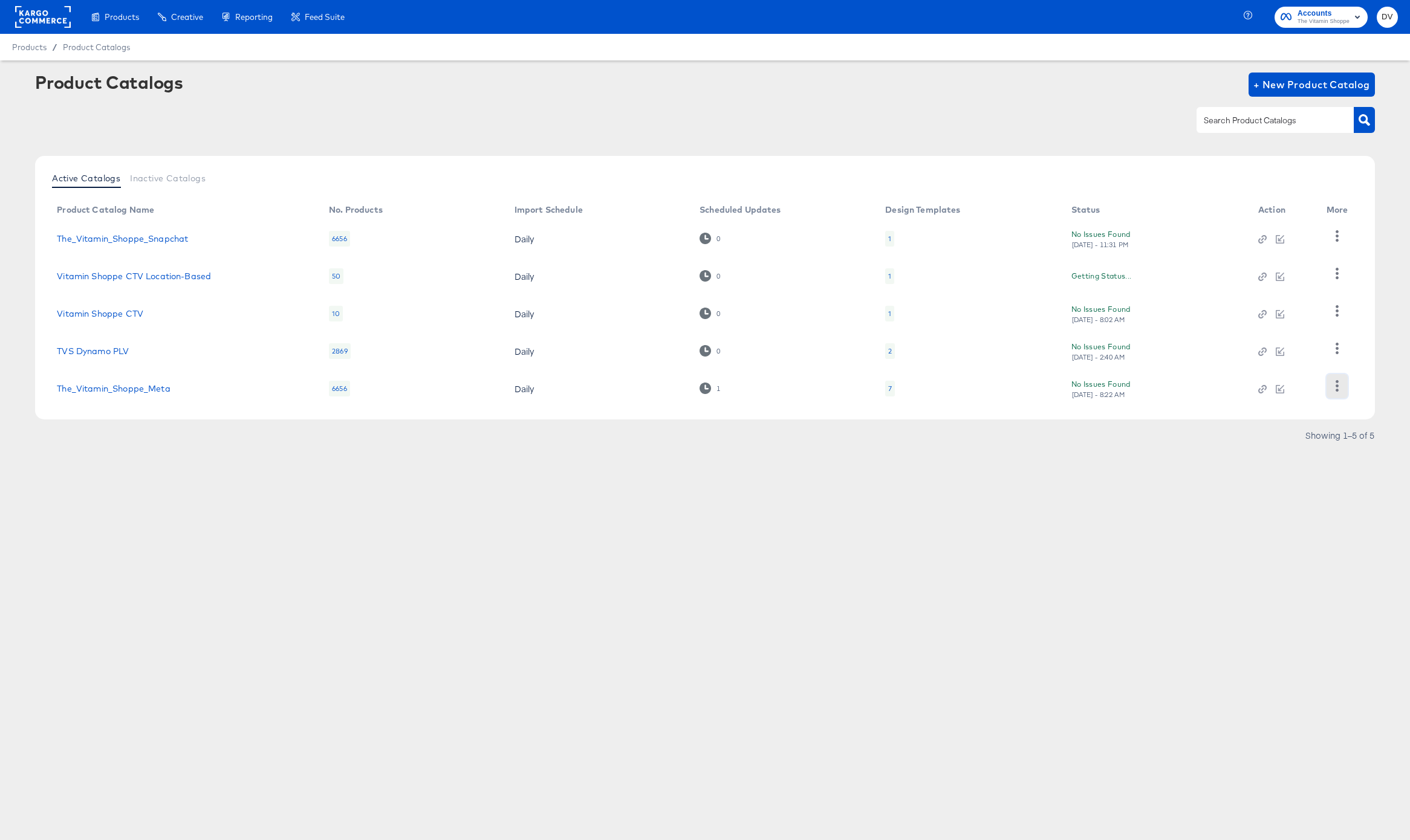
click at [1336, 390] on icon "button" at bounding box center [1337, 386] width 3 height 12
click at [859, 518] on div "Products Creative Reporting Feed Suite Accounts The Vitamin Shoppe DV Products …" at bounding box center [705, 420] width 1410 height 840
